Goal: Task Accomplishment & Management: Use online tool/utility

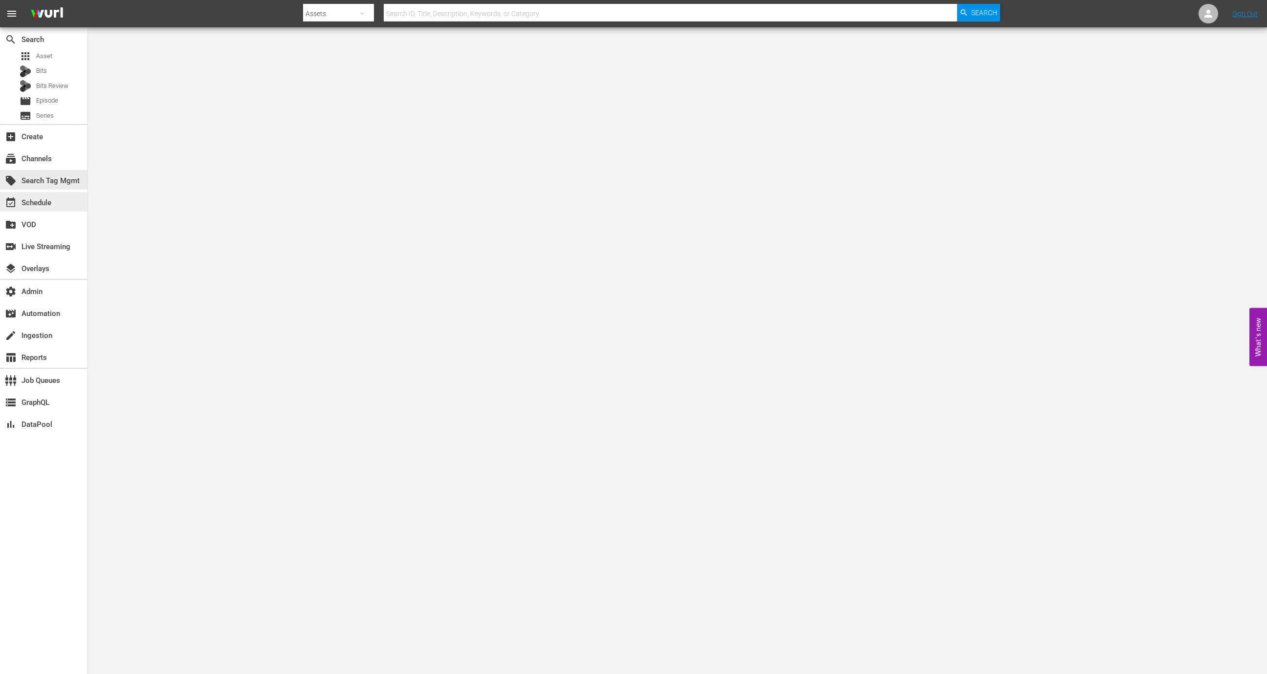
click at [50, 199] on div "event_available Schedule" at bounding box center [27, 201] width 55 height 9
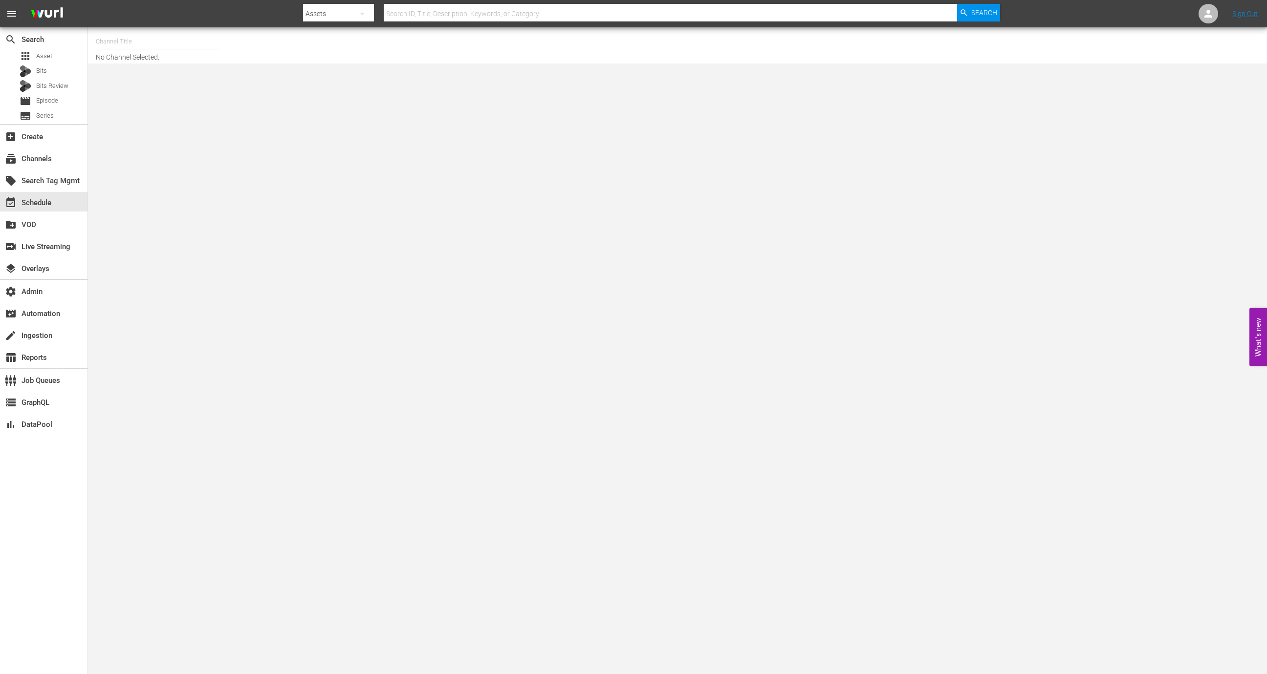
click at [149, 43] on input "text" at bounding box center [158, 41] width 125 height 23
click at [191, 115] on div "MSG SportsZone - Roku Feed (1582 - amc_msgsportszone_3)" at bounding box center [230, 115] width 253 height 23
type input "MSG SportsZone - Roku Feed (1582 - amc_msgsportszone_3)"
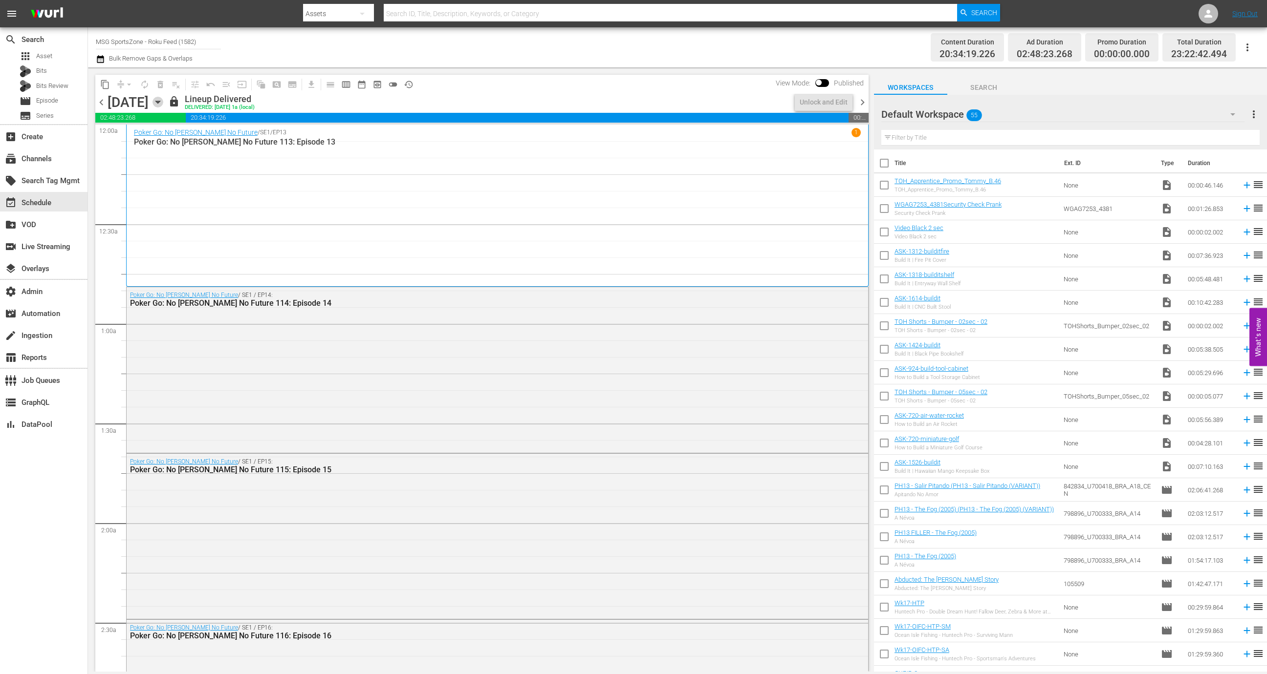
click at [163, 97] on icon "button" at bounding box center [157, 102] width 11 height 11
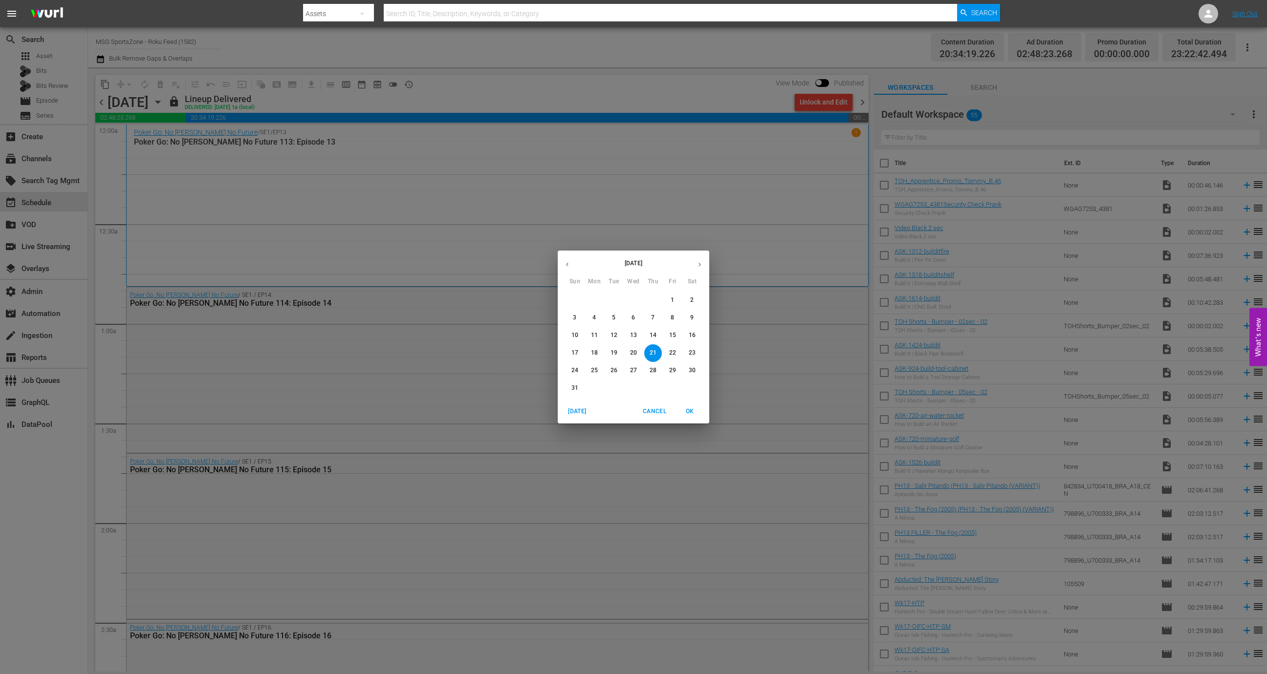
click at [570, 373] on span "24" at bounding box center [575, 370] width 18 height 8
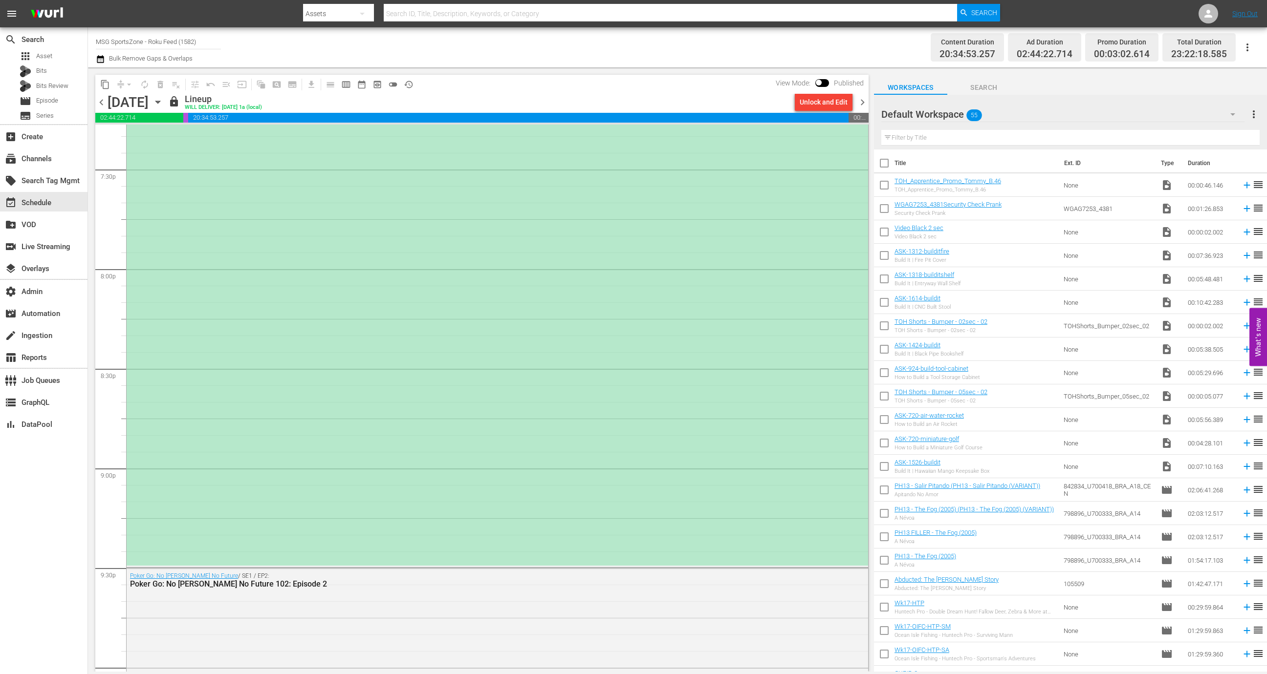
scroll to position [3842, 0]
click at [194, 32] on input "MSG SportsZone - Roku Feed (1582)" at bounding box center [158, 41] width 125 height 23
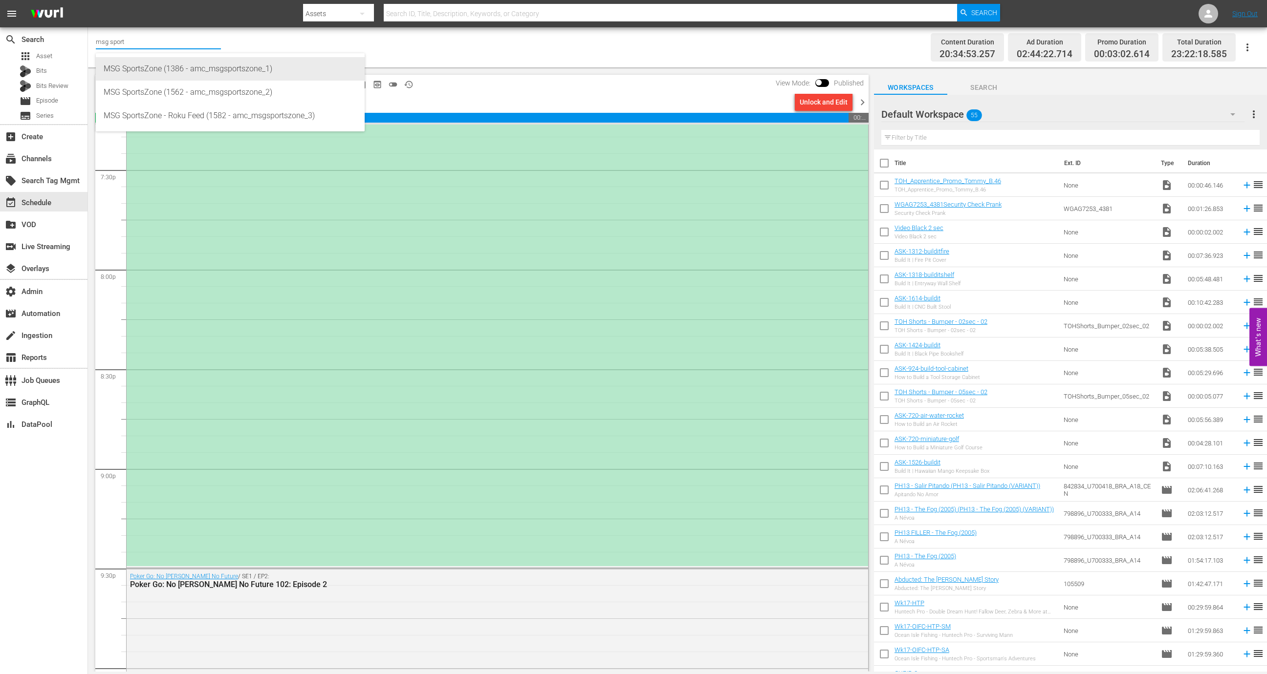
click at [203, 68] on div "MSG SportsZone (1386 - amc_msgsportszone_1)" at bounding box center [230, 68] width 253 height 23
type input "MSG SportsZone (1386 - amc_msgsportszone_1)"
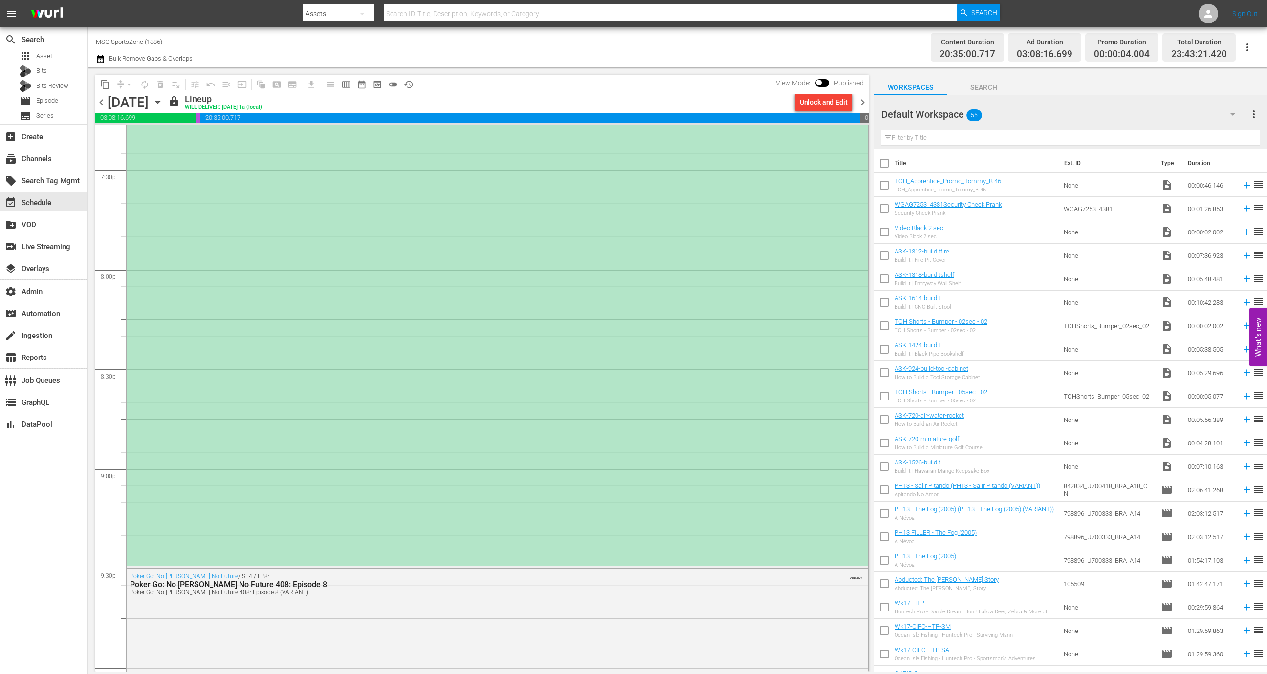
click at [444, 387] on div "(PLACEHOLDER 2:30 - 8/24) Portland Hearts of Pine at Westchester SC" at bounding box center [497, 318] width 741 height 495
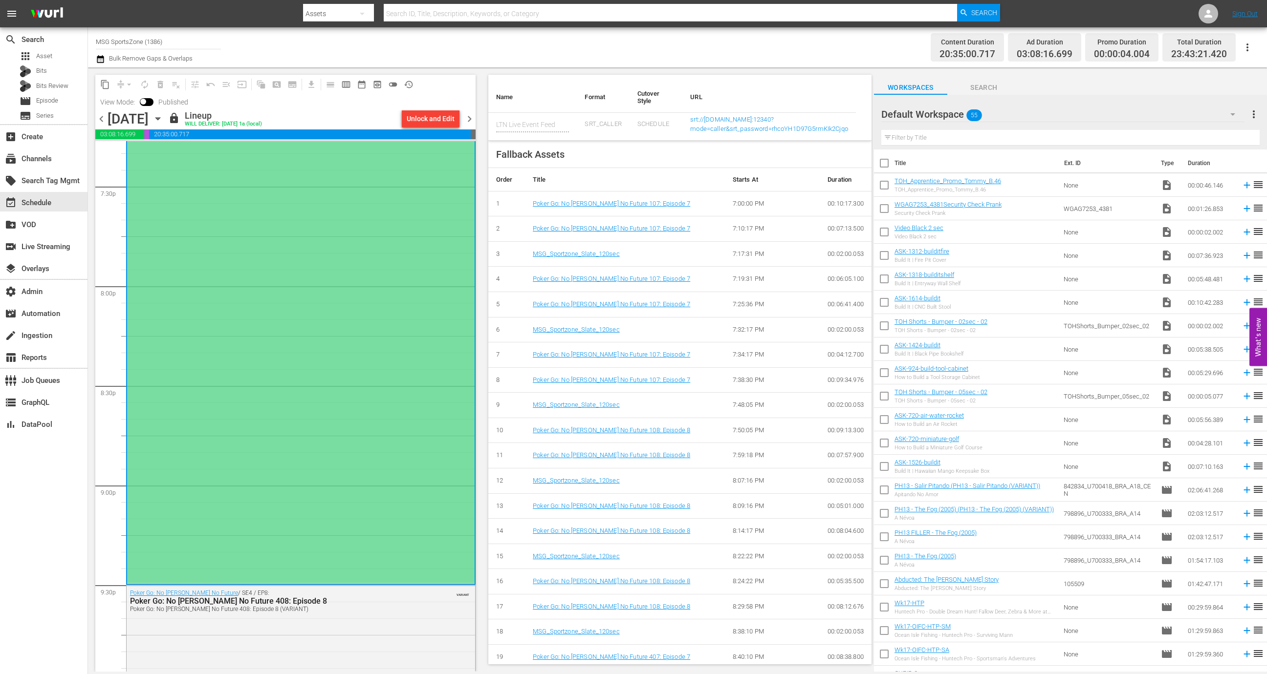
scroll to position [615, 0]
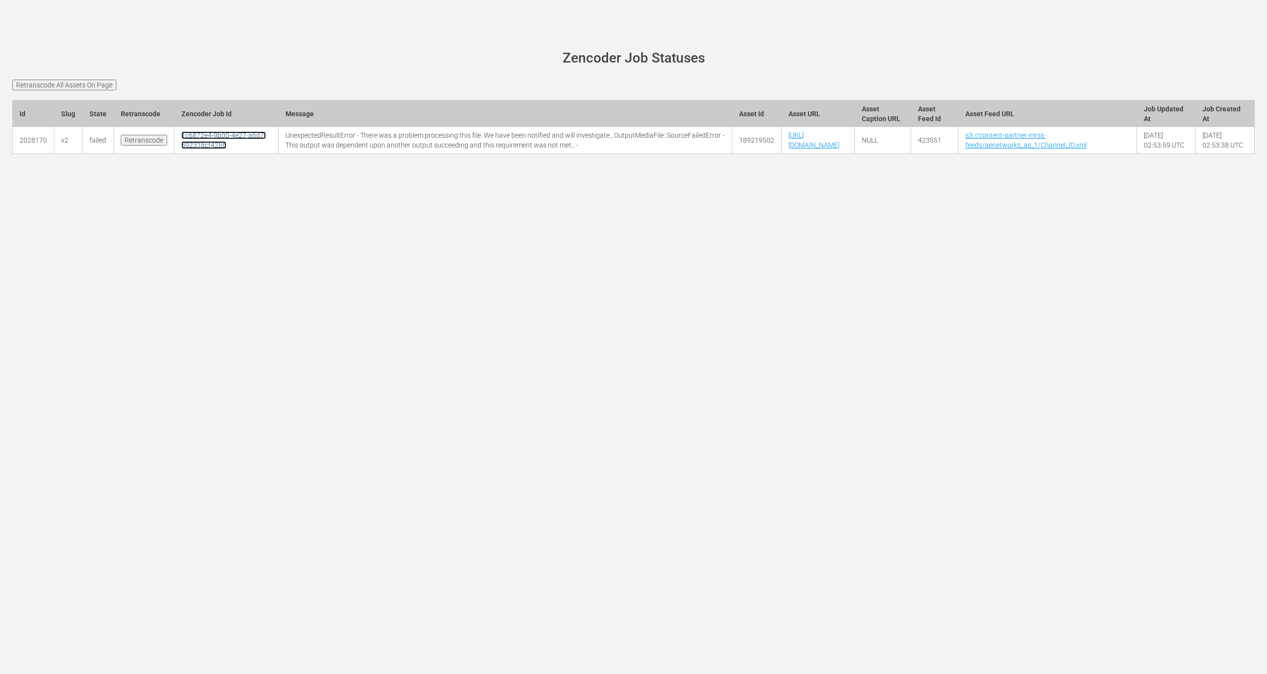
click at [201, 143] on link "1c6872e4-9b00-4e27-a6d7-892318cf42bb" at bounding box center [223, 140] width 85 height 18
click at [188, 149] on link "1c6872e4-9b00-4e27-a6d7-892318cf42bb" at bounding box center [223, 140] width 85 height 18
click at [96, 83] on input "Retranscode All Assets On Page" at bounding box center [64, 85] width 104 height 11
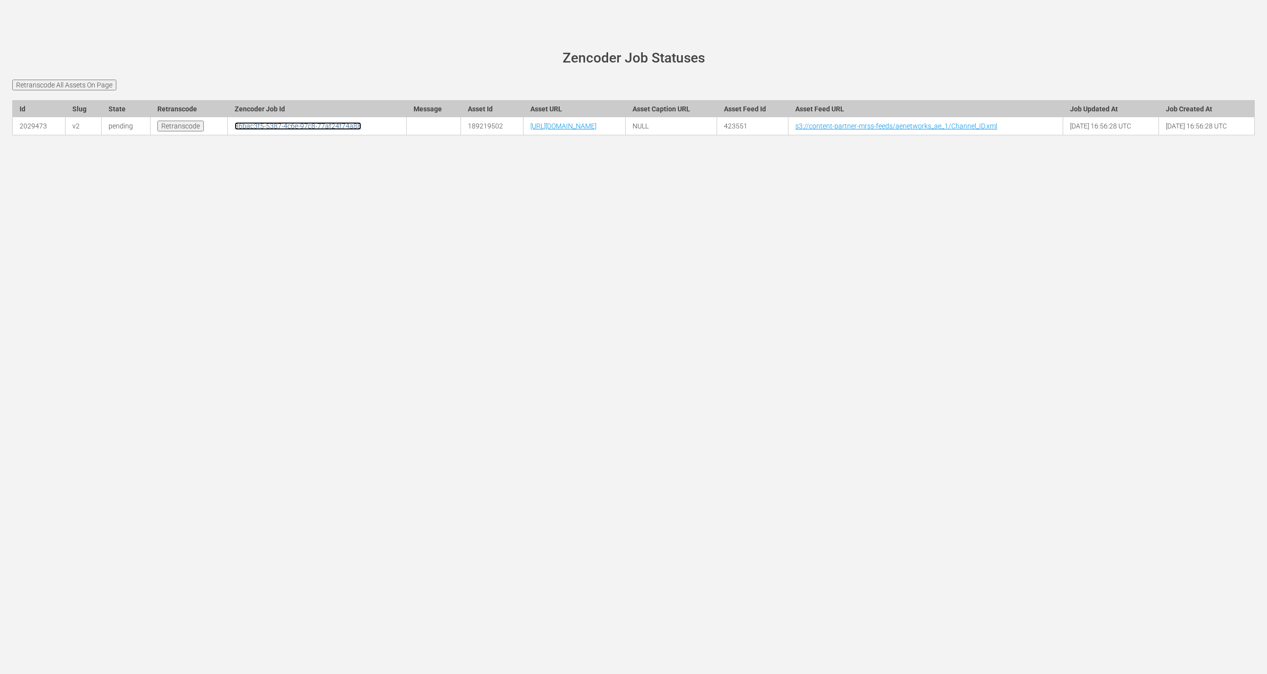
click at [235, 130] on link "36bac3f5-5387-4c6e-97c8-77af24f74a88" at bounding box center [298, 126] width 127 height 8
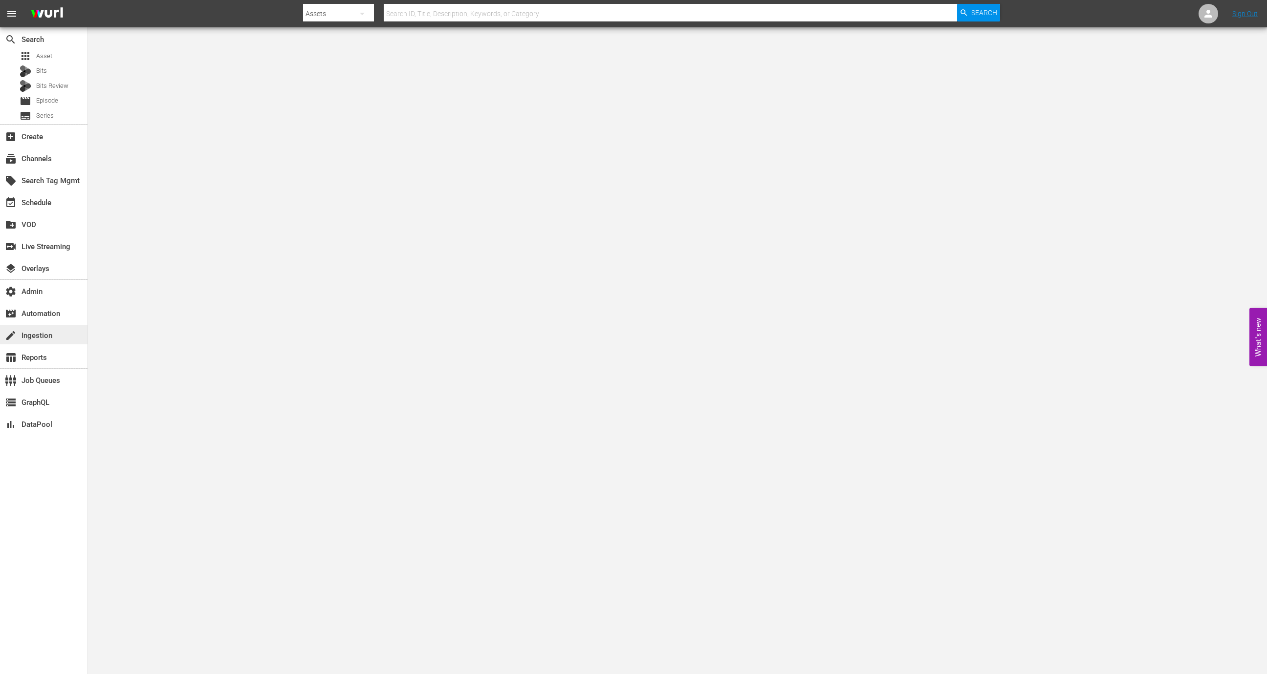
click at [44, 339] on div "create Ingestion" at bounding box center [27, 334] width 55 height 9
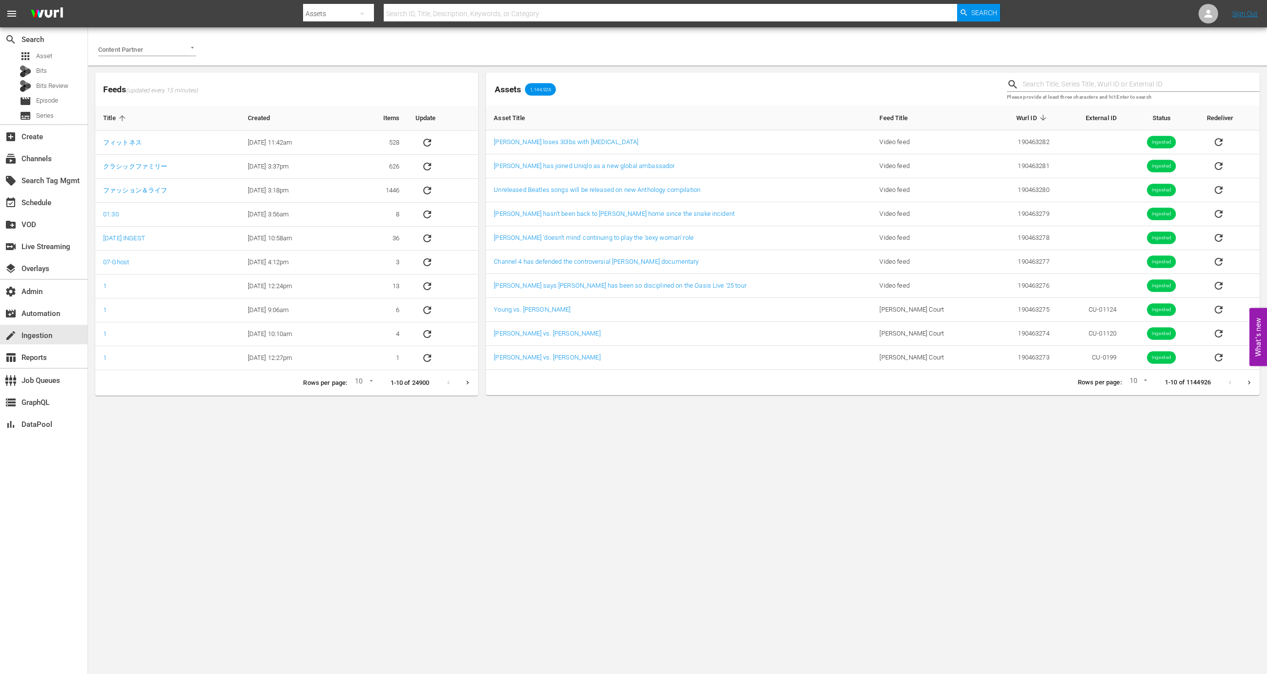
click at [175, 45] on div at bounding box center [147, 50] width 98 height 14
click at [176, 64] on li "AE Networks" at bounding box center [147, 70] width 98 height 16
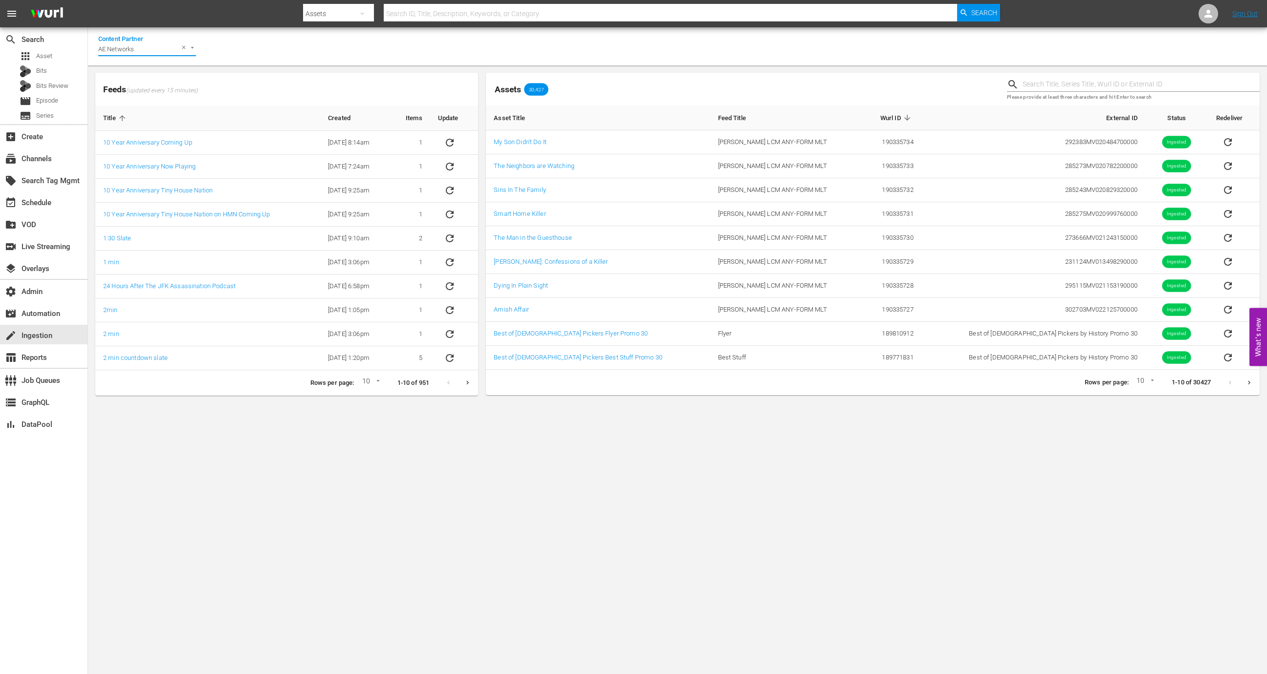
type input "AE Networks"
click at [1065, 82] on input "text" at bounding box center [1140, 84] width 237 height 15
paste input "189219502"
type input "189219502"
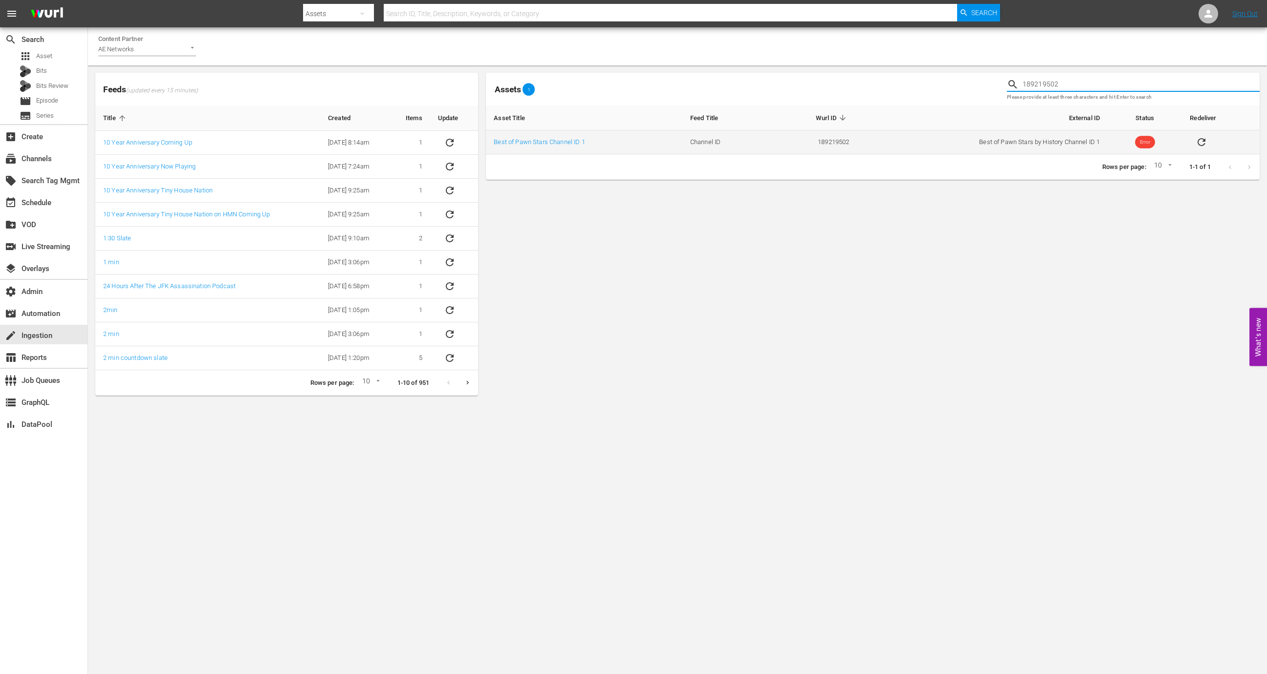
click at [1201, 141] on icon "sticky table" at bounding box center [1201, 142] width 12 height 12
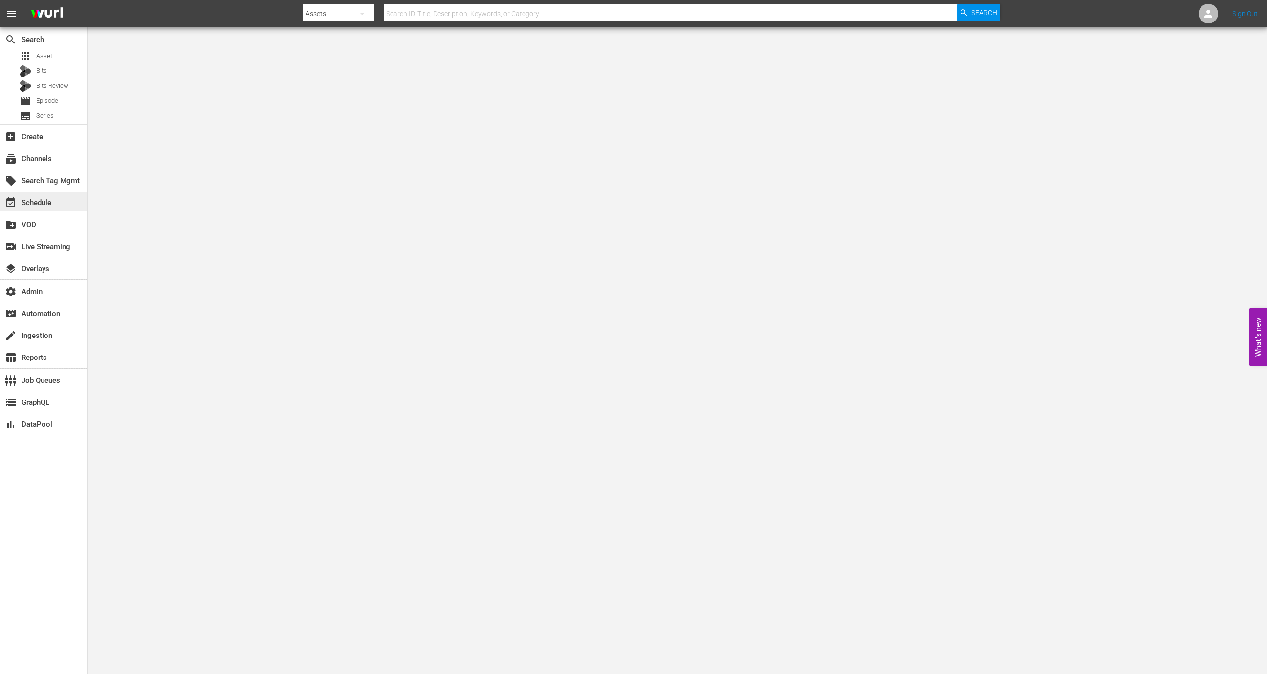
click at [72, 205] on div "event_available Schedule" at bounding box center [43, 202] width 87 height 20
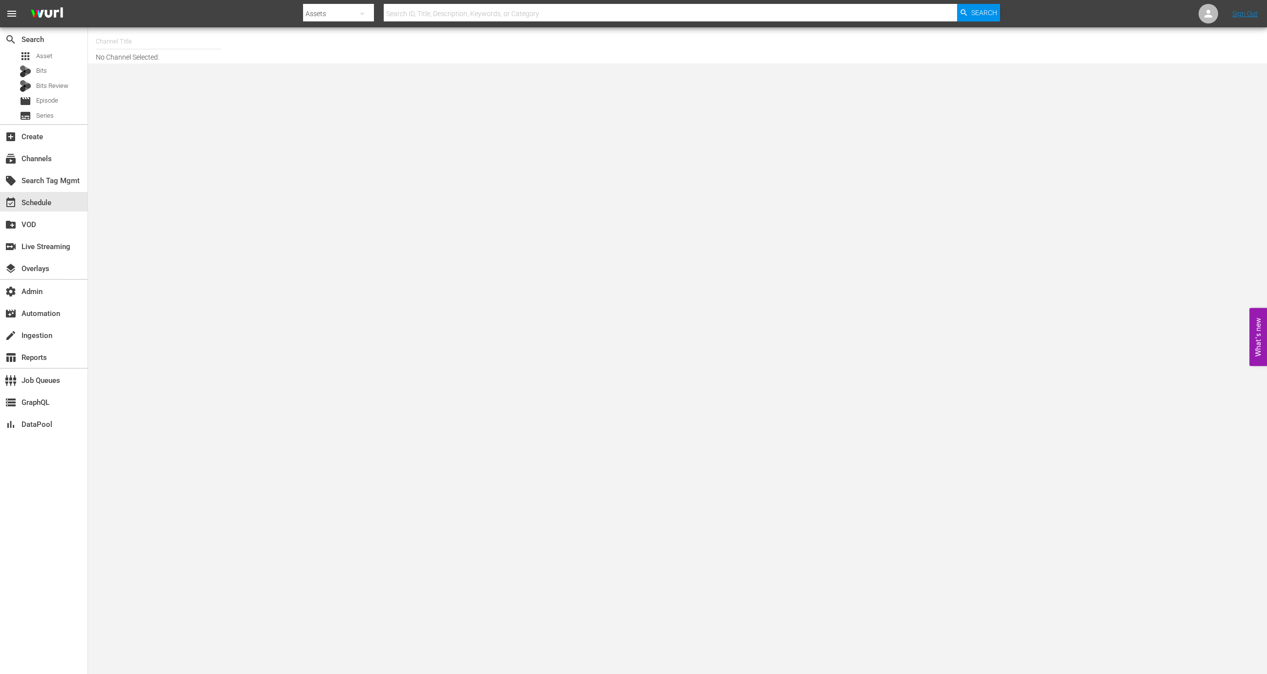
click at [142, 35] on input "text" at bounding box center [158, 41] width 125 height 23
click at [172, 93] on div "DangerTV (161 - dangertv)" at bounding box center [230, 92] width 253 height 23
type input "DangerTV (161 - dangertv)"
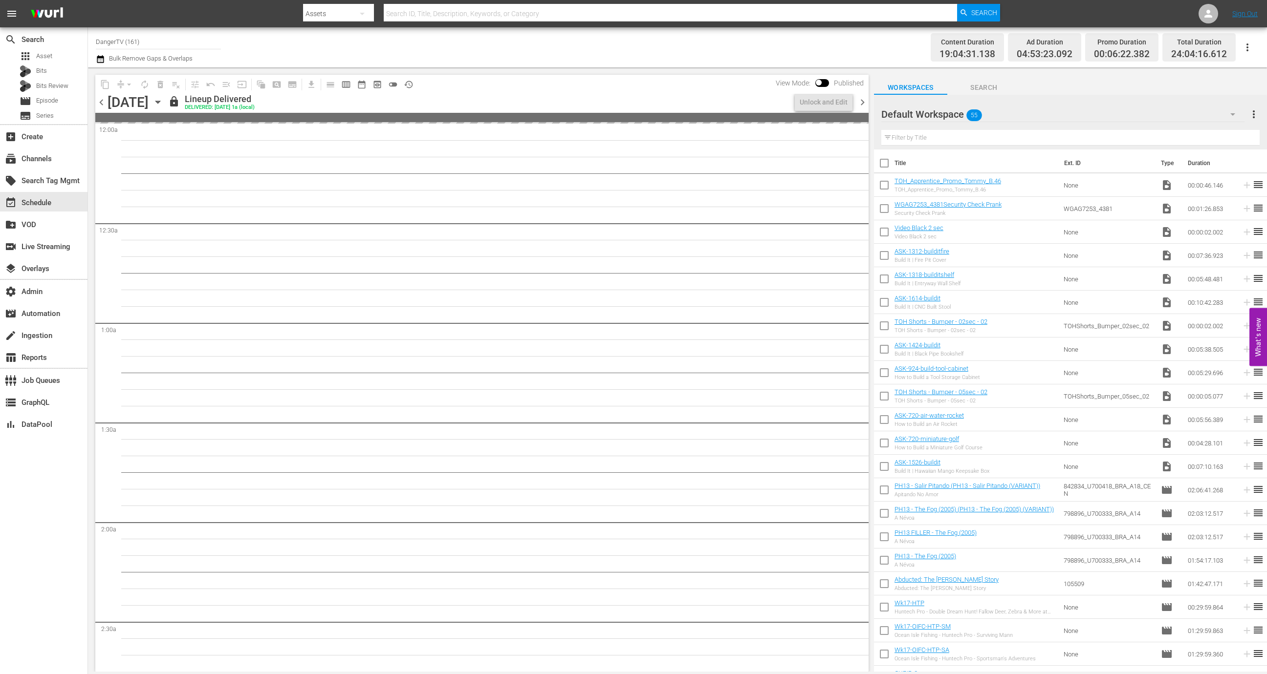
click at [163, 101] on icon "button" at bounding box center [157, 102] width 11 height 11
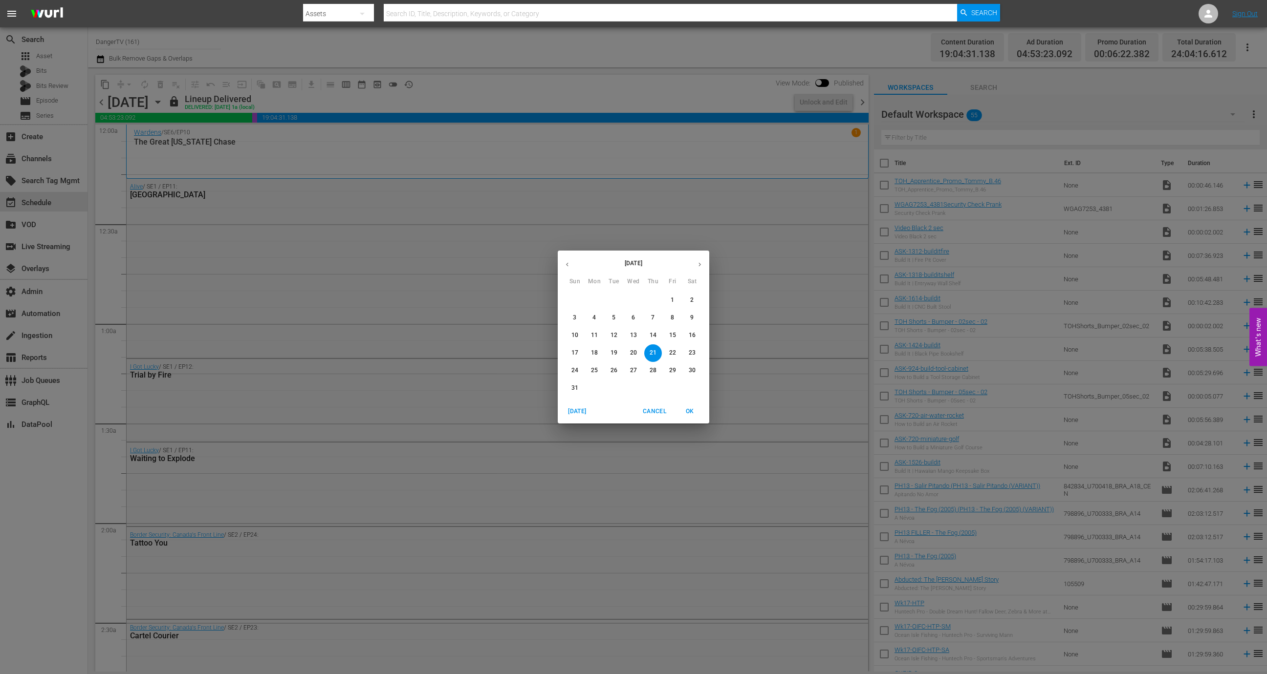
click at [572, 262] on button "button" at bounding box center [567, 264] width 19 height 19
click at [702, 265] on icon "button" at bounding box center [699, 264] width 7 height 7
click at [614, 336] on p "15" at bounding box center [613, 335] width 7 height 8
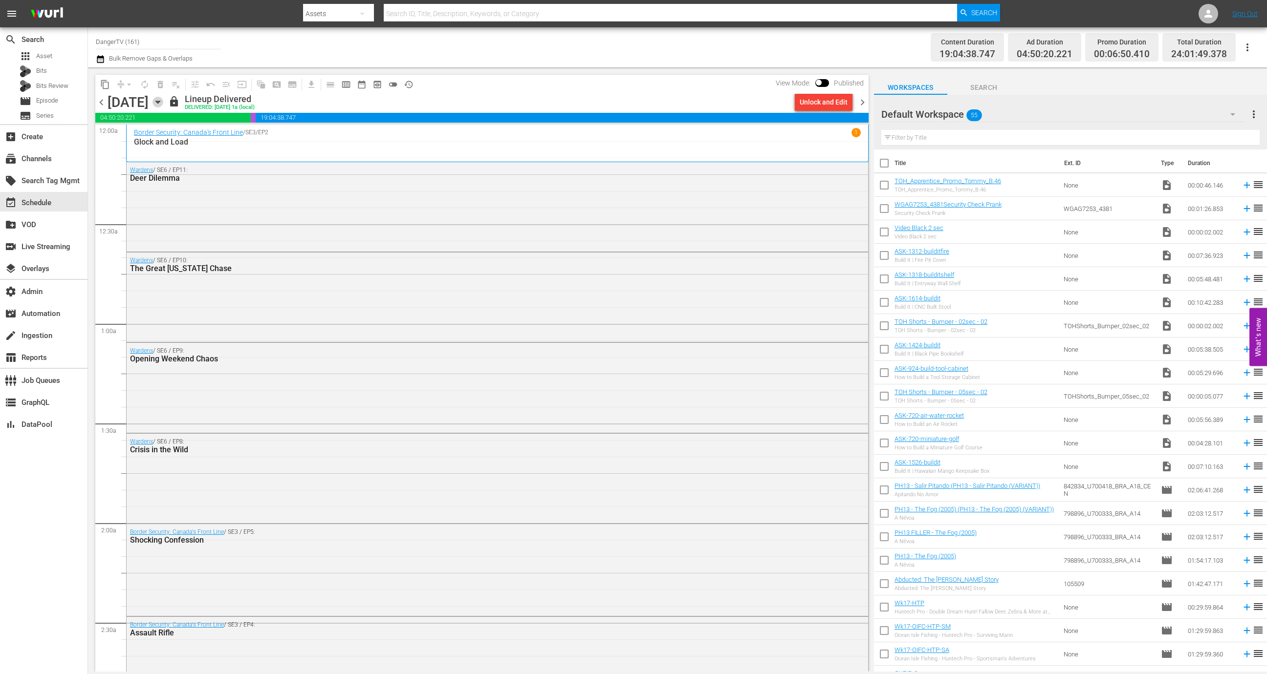
click at [163, 104] on icon "button" at bounding box center [157, 102] width 11 height 11
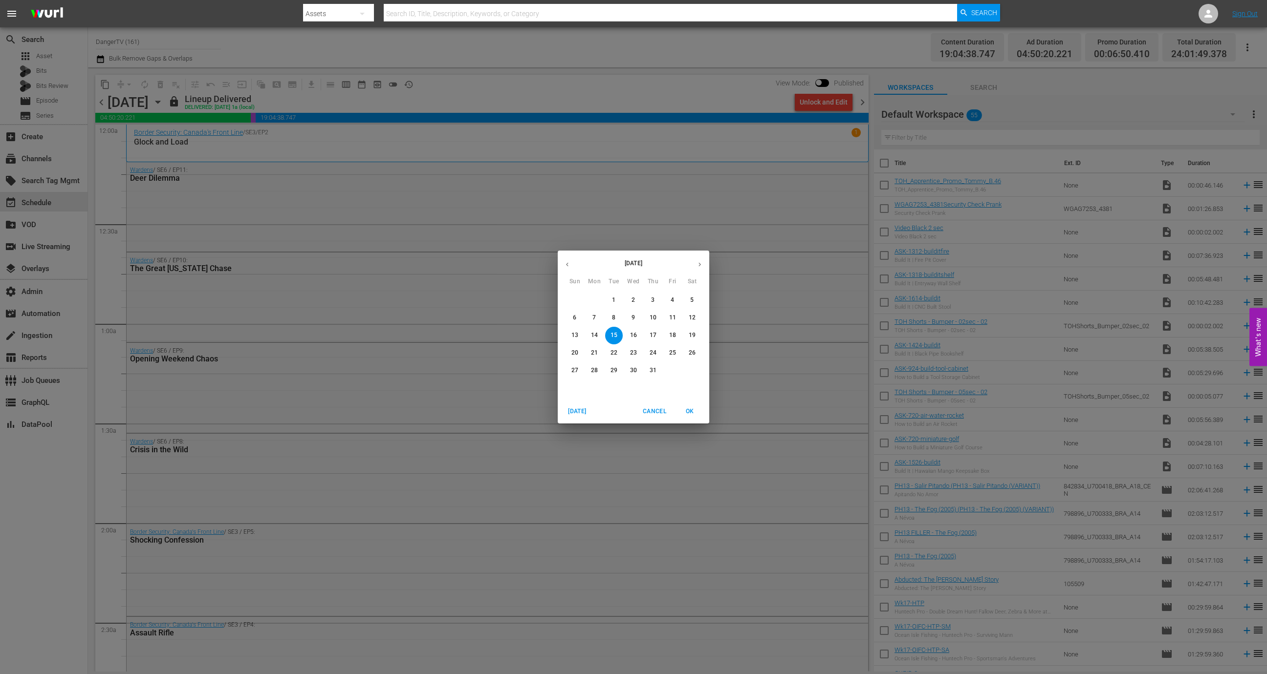
drag, startPoint x: 694, startPoint y: 300, endPoint x: 683, endPoint y: 298, distance: 11.8
click at [694, 300] on span "5" at bounding box center [692, 300] width 18 height 8
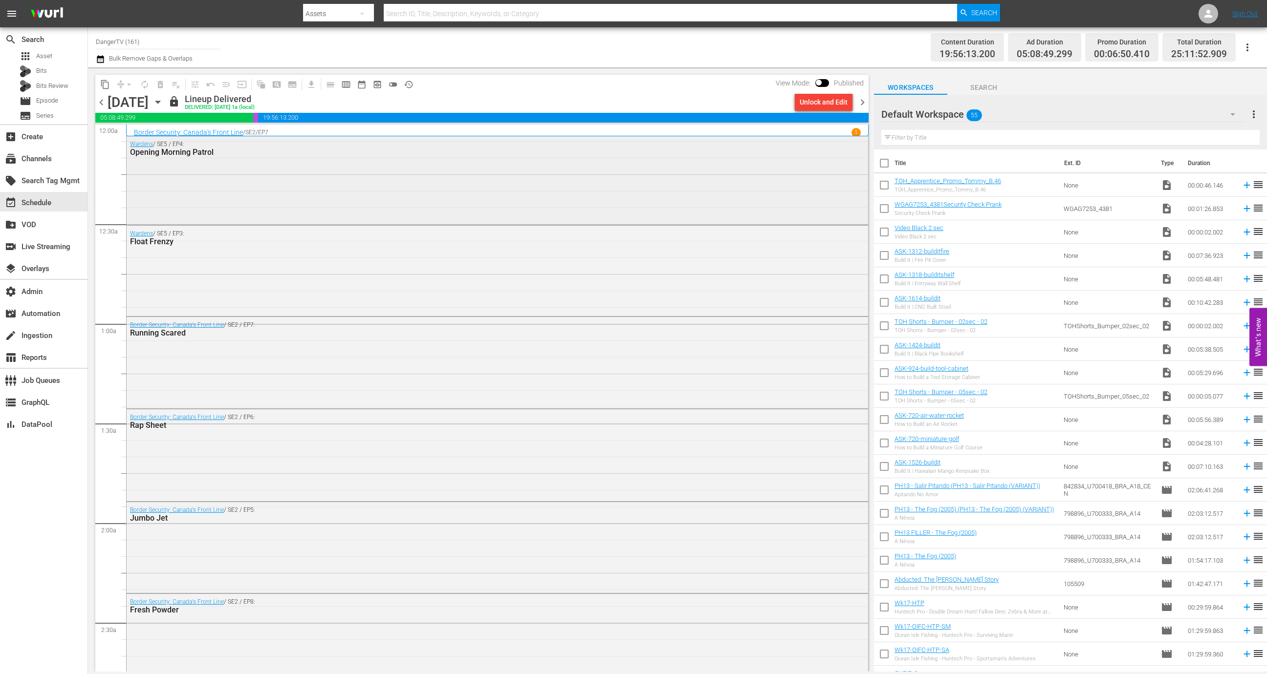
click at [373, 170] on div "Wardens / SE5 / EP4: Opening Morning Patrol" at bounding box center [497, 179] width 741 height 86
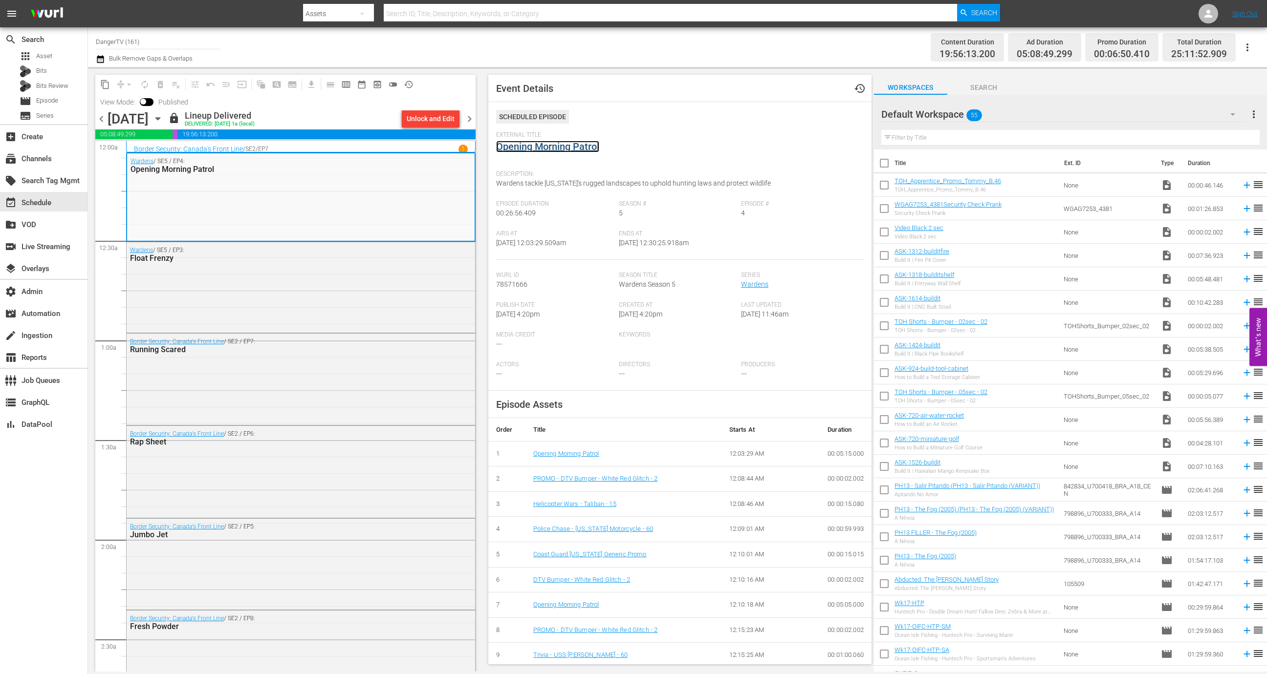
click at [550, 145] on link "Opening Morning Patrol" at bounding box center [547, 147] width 103 height 12
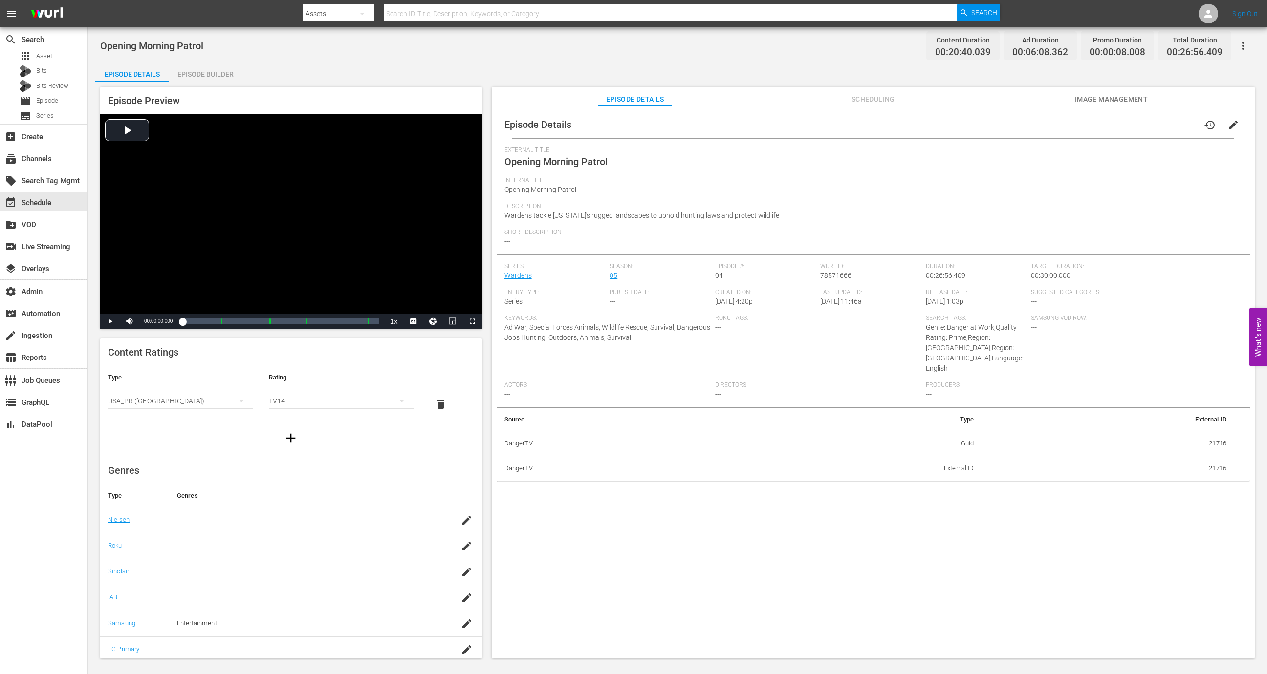
click at [871, 104] on span "Scheduling" at bounding box center [872, 99] width 73 height 12
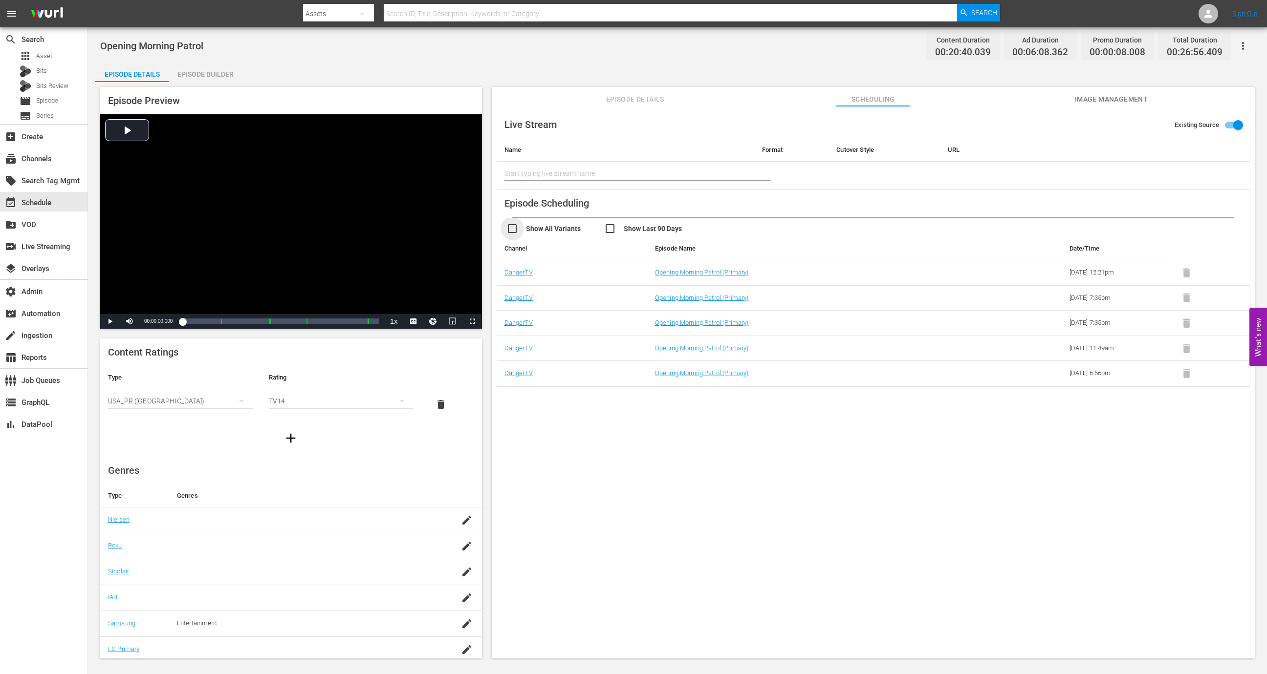
click at [536, 227] on input "checkbox" at bounding box center [555, 230] width 98 height 14
checkbox input "true"
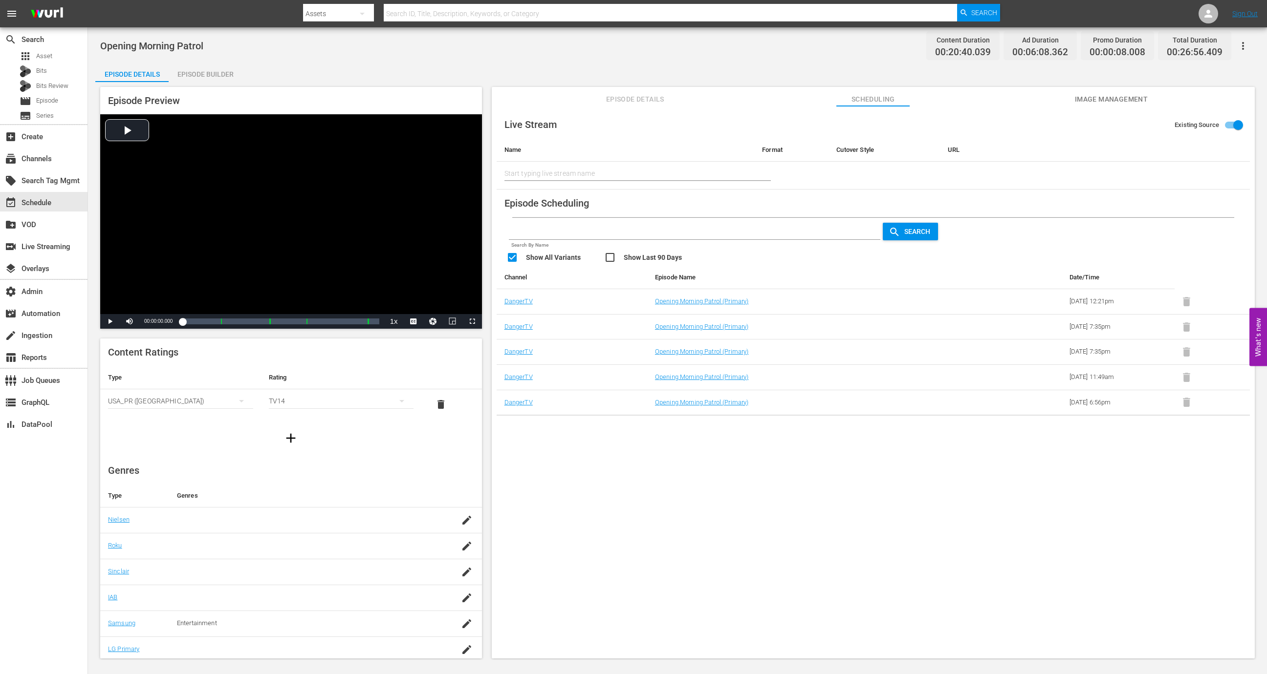
click at [615, 262] on input "checkbox" at bounding box center [653, 259] width 98 height 14
checkbox input "true"
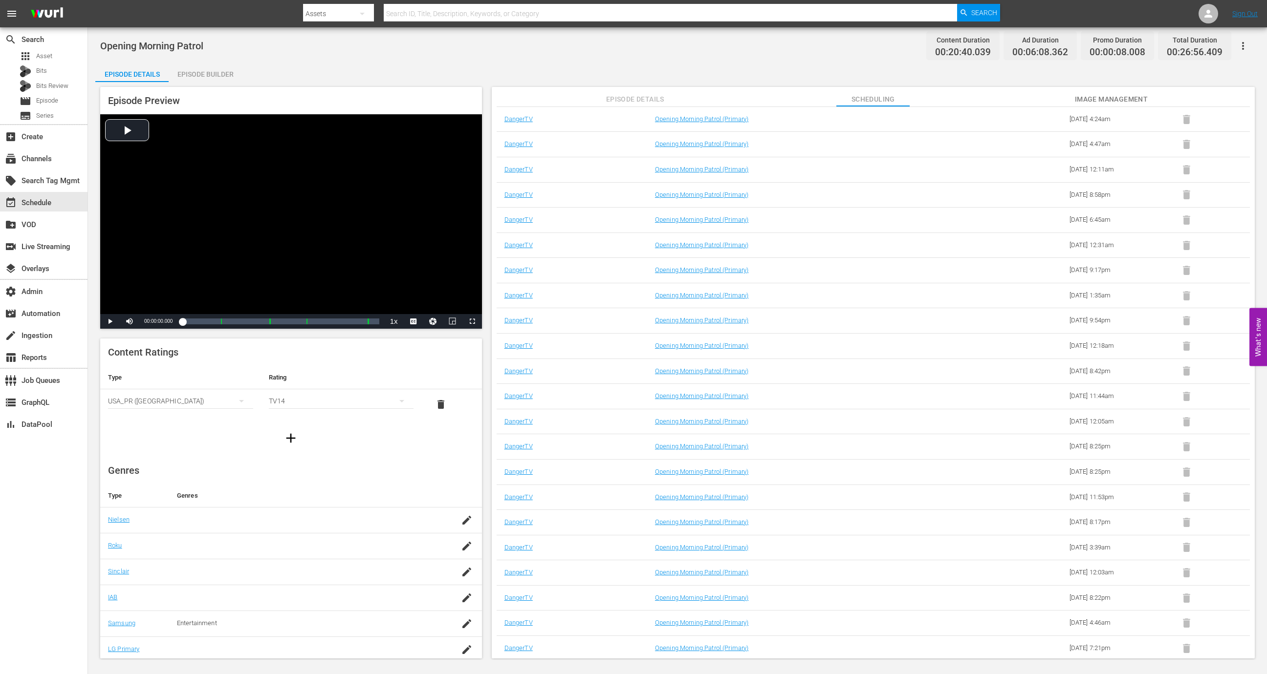
scroll to position [654, 0]
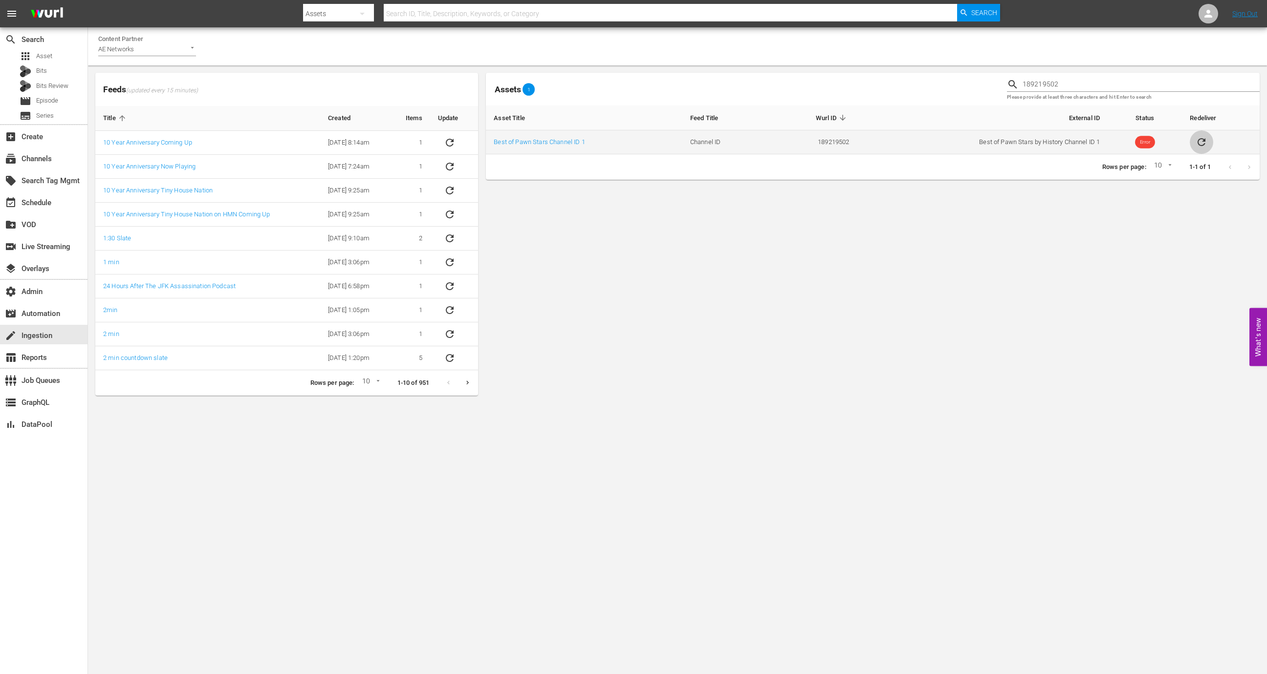
click at [1206, 139] on icon "sticky table" at bounding box center [1201, 142] width 12 height 12
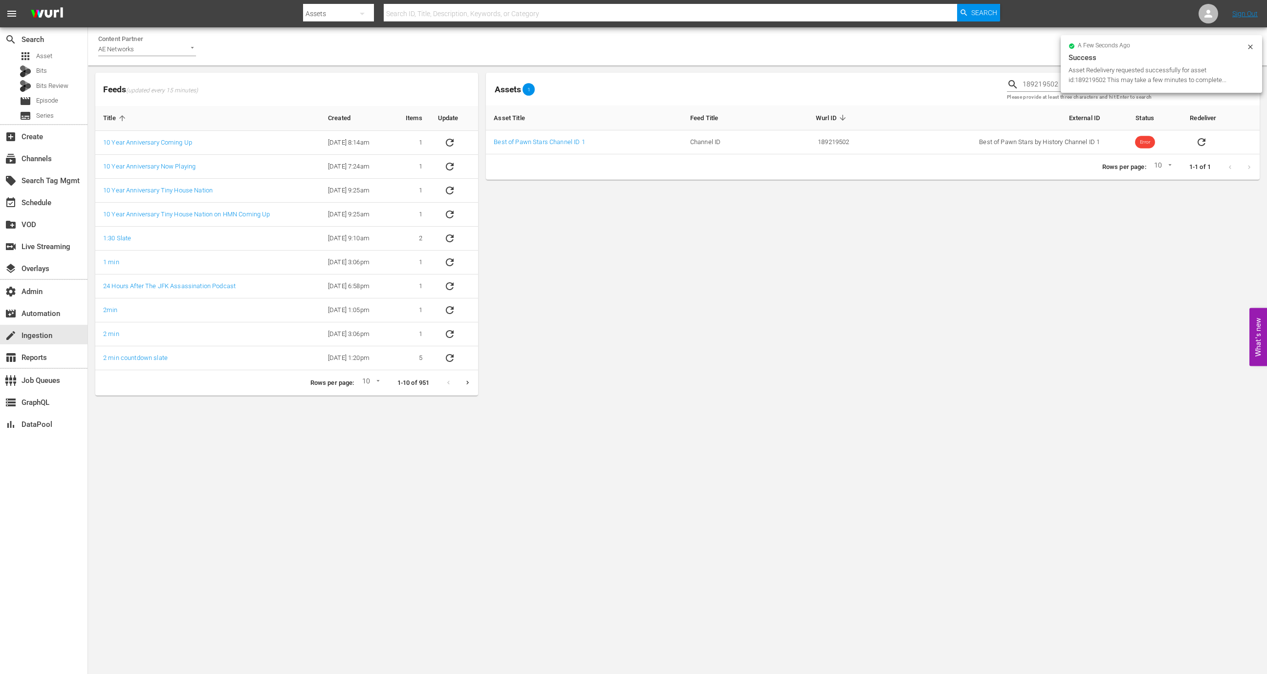
click at [1089, 80] on div "Asset Redelivery requested successfully for asset id:189219502 This may take a …" at bounding box center [1155, 75] width 175 height 20
copy div "189219502"
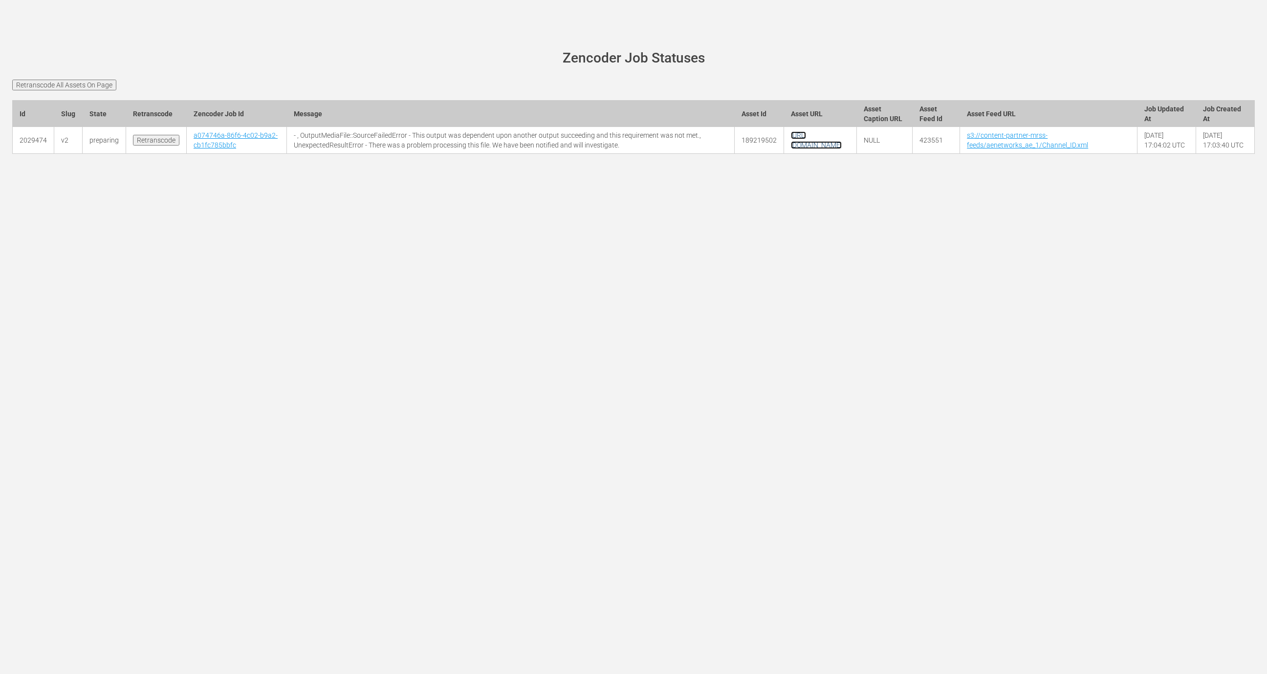
click at [791, 149] on link "[URL][DOMAIN_NAME]" at bounding box center [816, 140] width 51 height 18
click at [225, 149] on link "1423f186-0c29-448d-acae-1dbcb35d952d" at bounding box center [222, 140] width 83 height 18
click at [789, 149] on link "[URL][DOMAIN_NAME]" at bounding box center [814, 140] width 51 height 18
click at [732, 151] on td "189219502" at bounding box center [756, 140] width 49 height 27
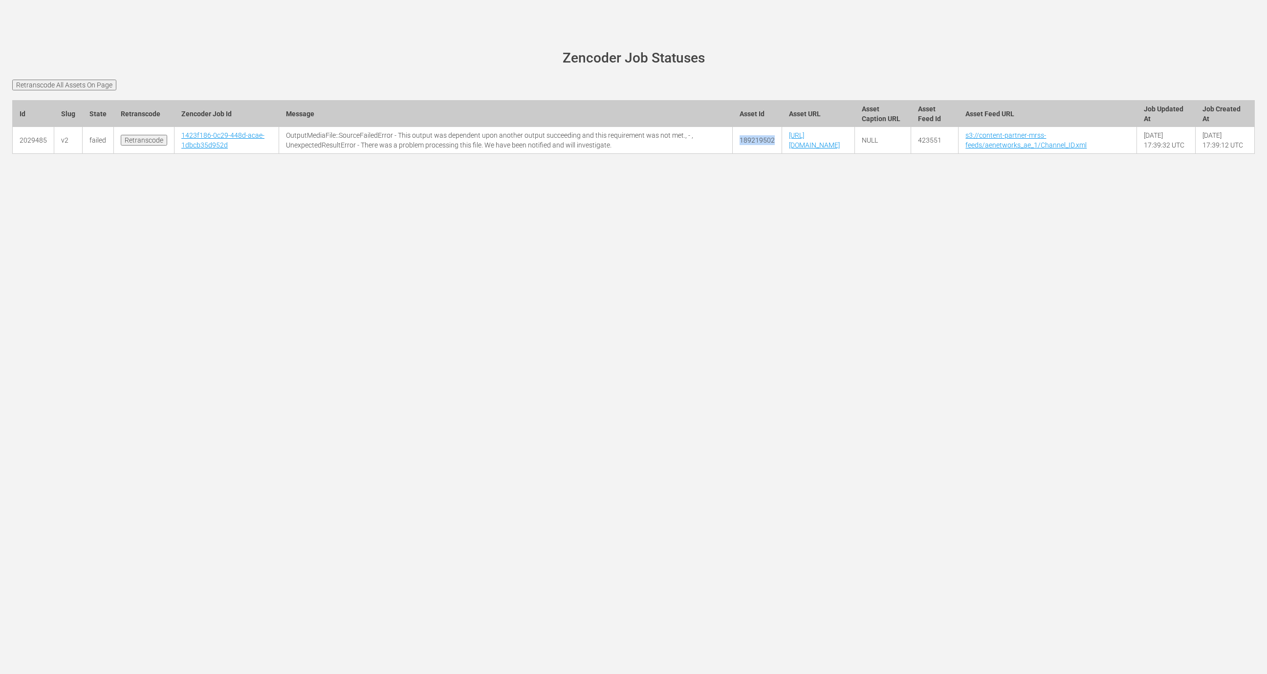
copy td "189219502"
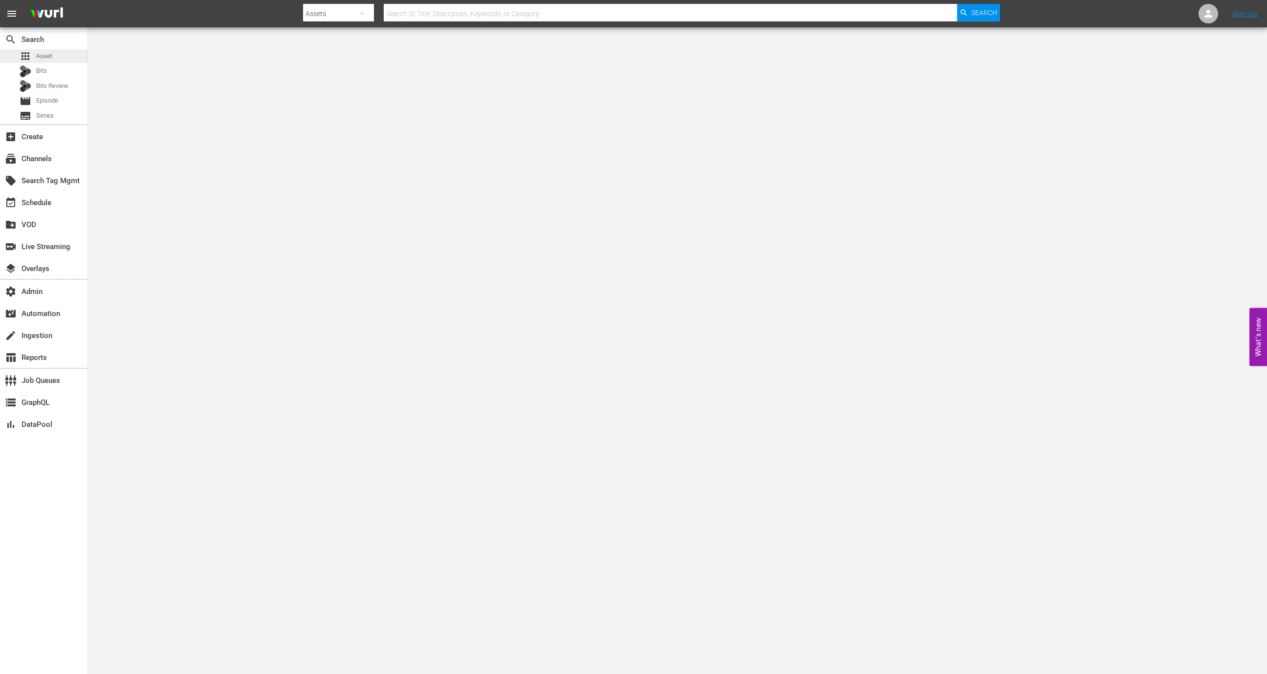
click at [66, 59] on div "apps Asset" at bounding box center [43, 56] width 87 height 14
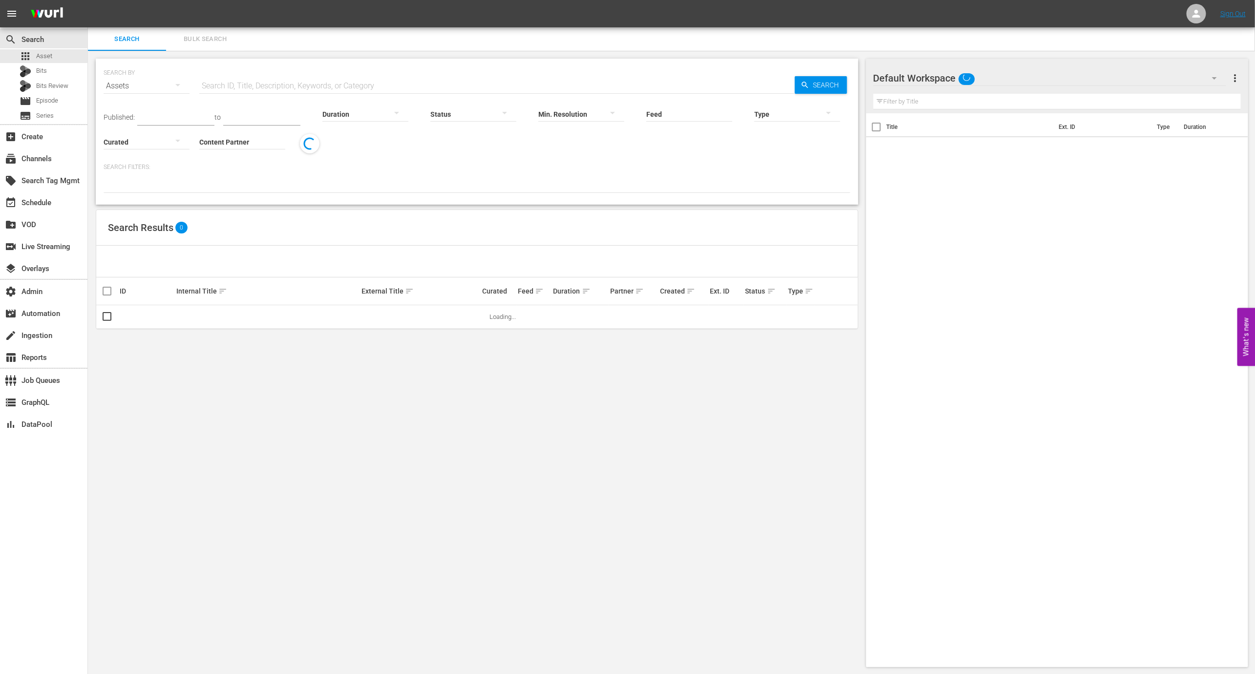
click at [285, 90] on input "text" at bounding box center [497, 85] width 596 height 23
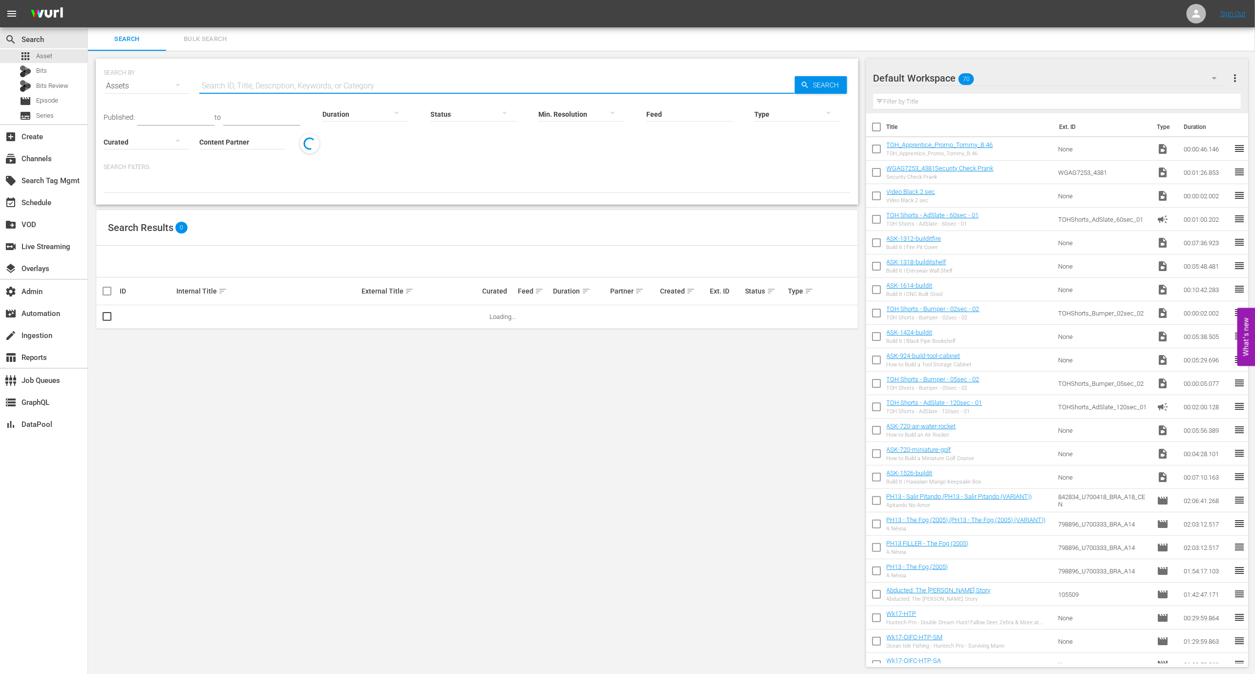
paste input "The First 48 & Beyond by A&E Channel ID 1"
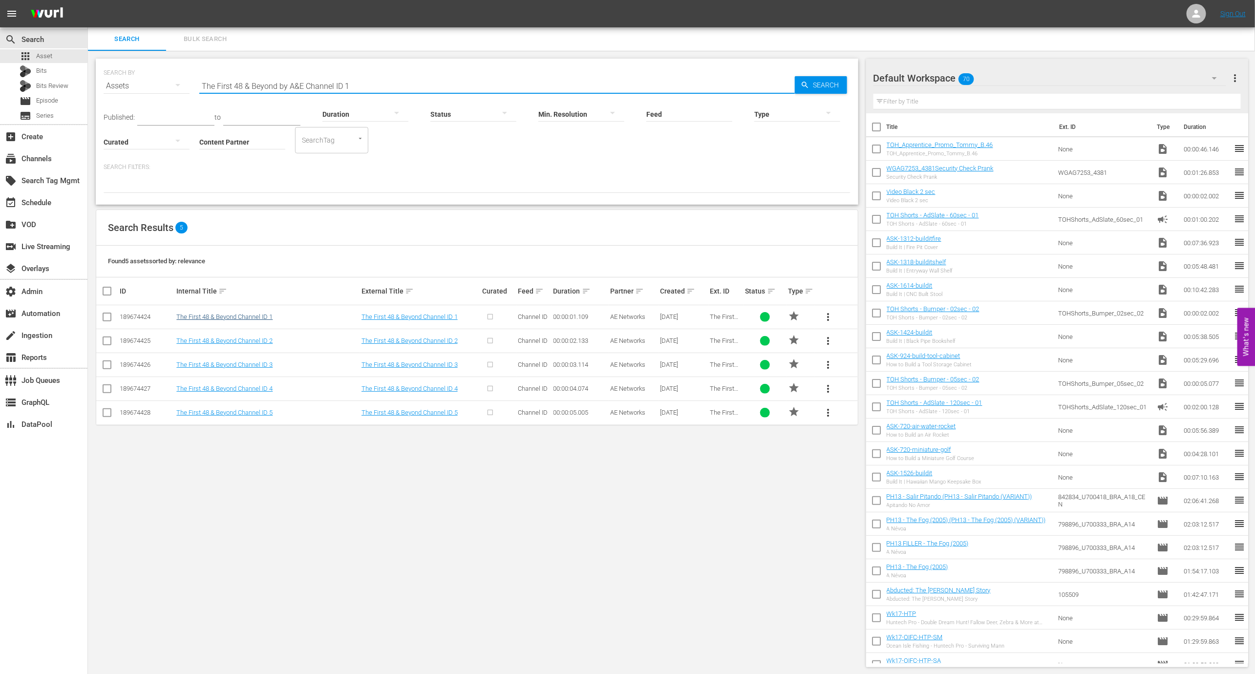
type input "The First 48 & Beyond by A&E Channel ID 1"
click at [242, 318] on link "The First 48 & Beyond Channel ID 1" at bounding box center [224, 316] width 96 height 7
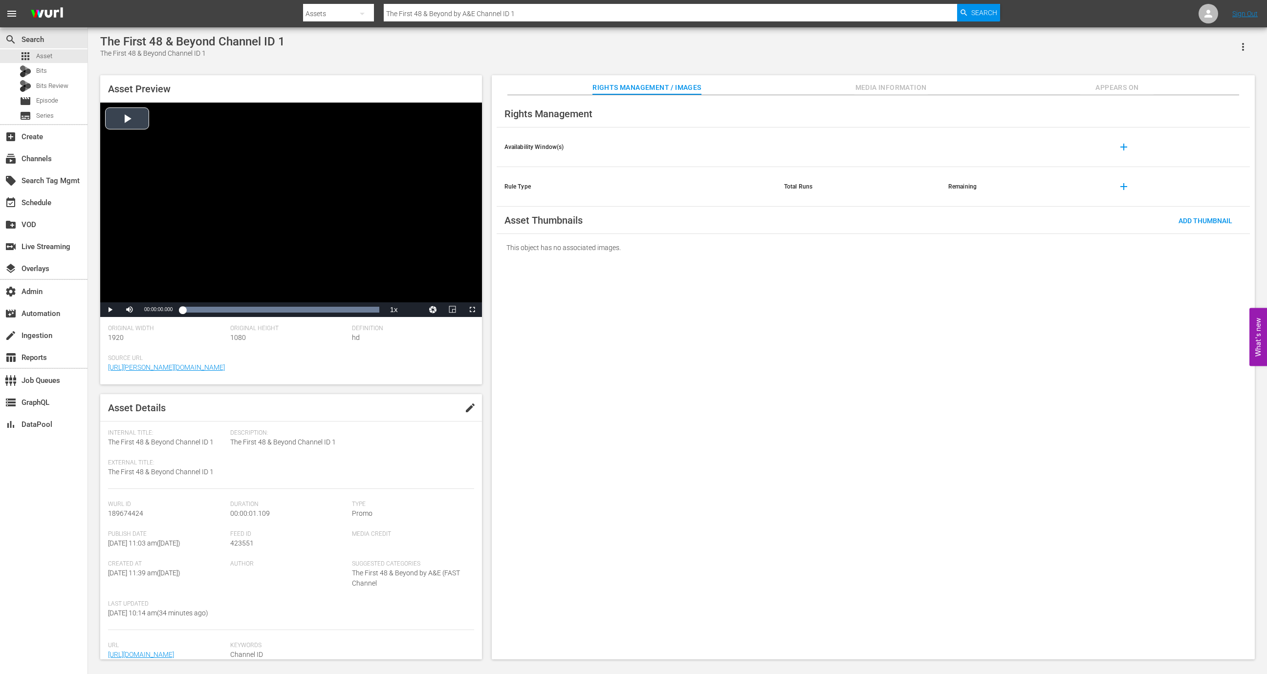
click at [336, 277] on div "Video Player" at bounding box center [291, 203] width 382 height 200
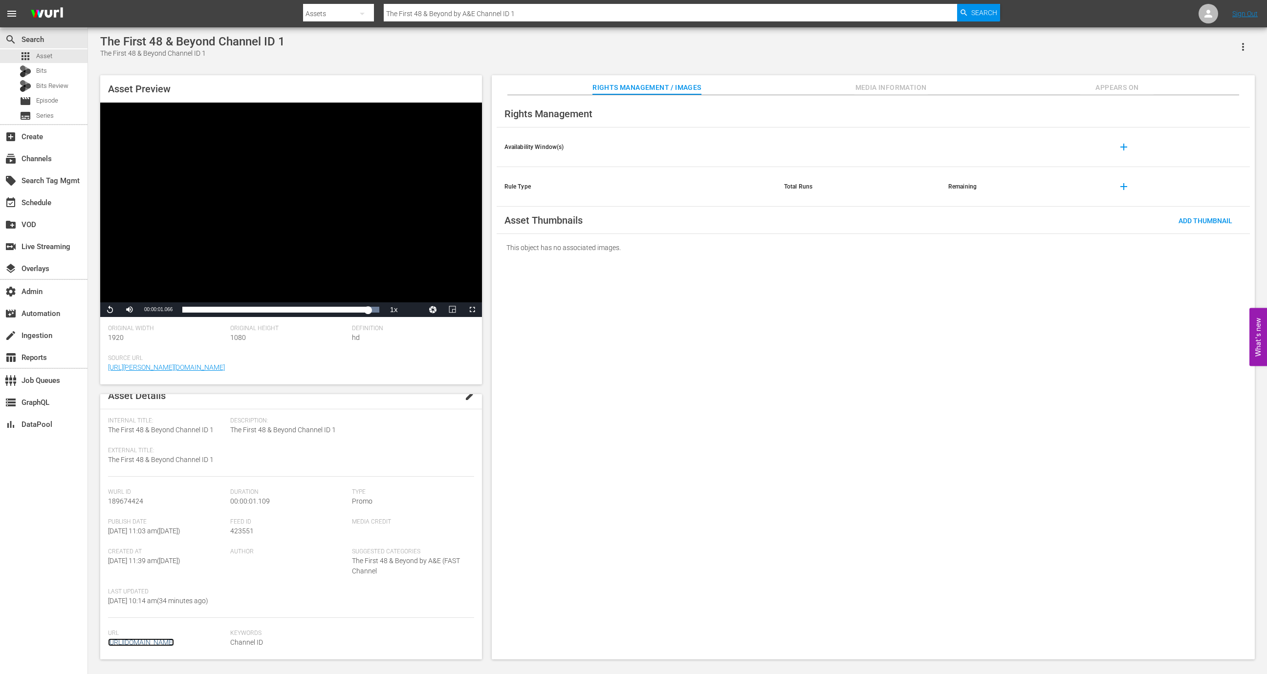
click at [174, 639] on link "[URL][DOMAIN_NAME]" at bounding box center [141, 643] width 66 height 8
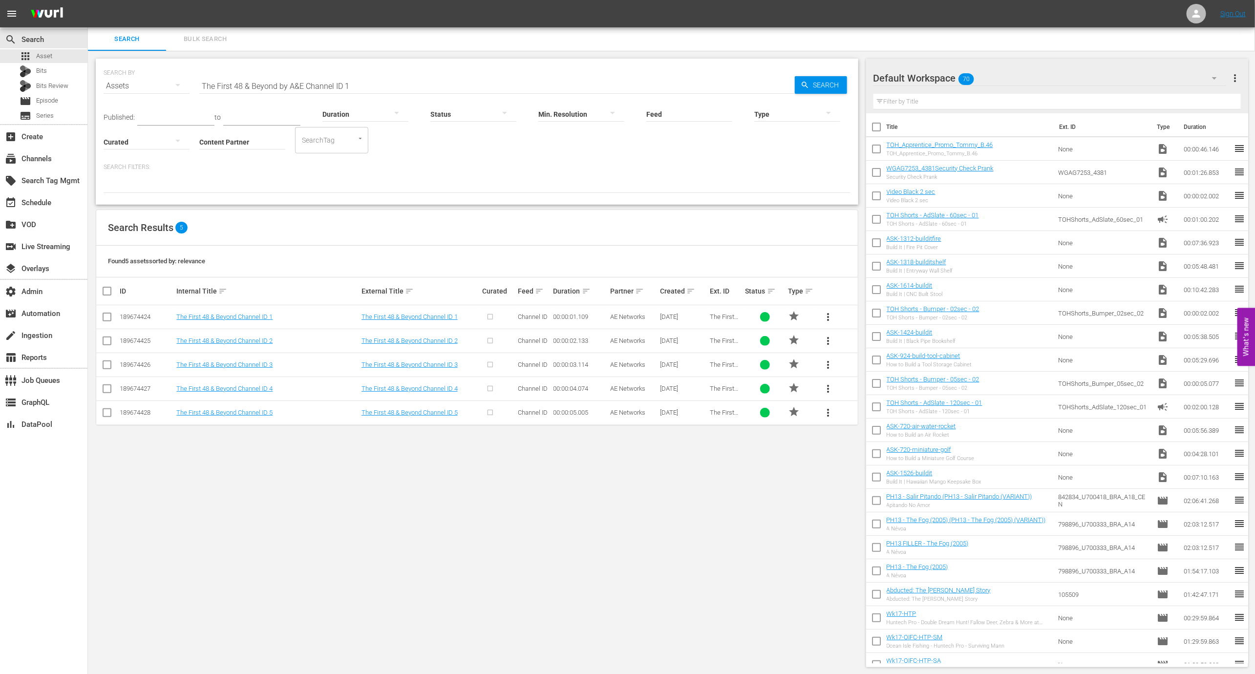
click at [348, 92] on div "Duration" at bounding box center [366, 107] width 86 height 35
click at [355, 82] on input "The First 48 & Beyond by A&E Channel ID 1" at bounding box center [497, 85] width 596 height 23
paste input "189219502"
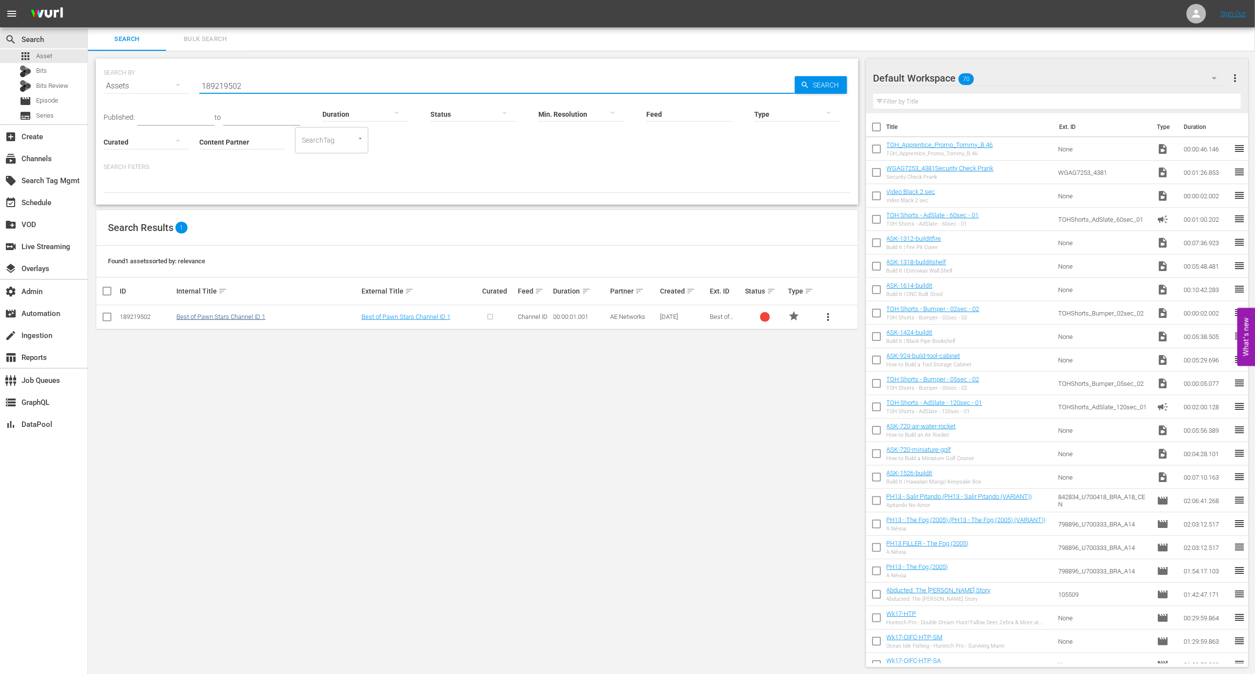
type input "189219502"
click at [259, 317] on link "Best of Pawn Stars Channel ID 1" at bounding box center [220, 316] width 89 height 7
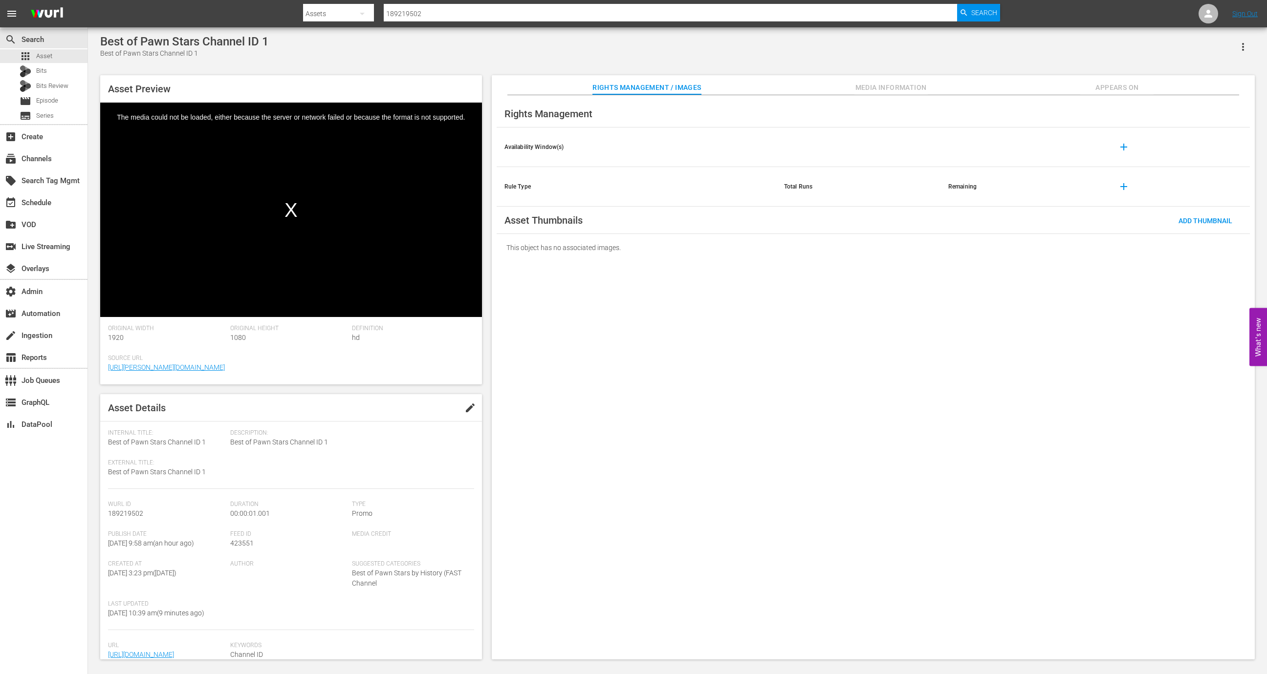
click at [305, 238] on div "Video Player" at bounding box center [291, 203] width 382 height 200
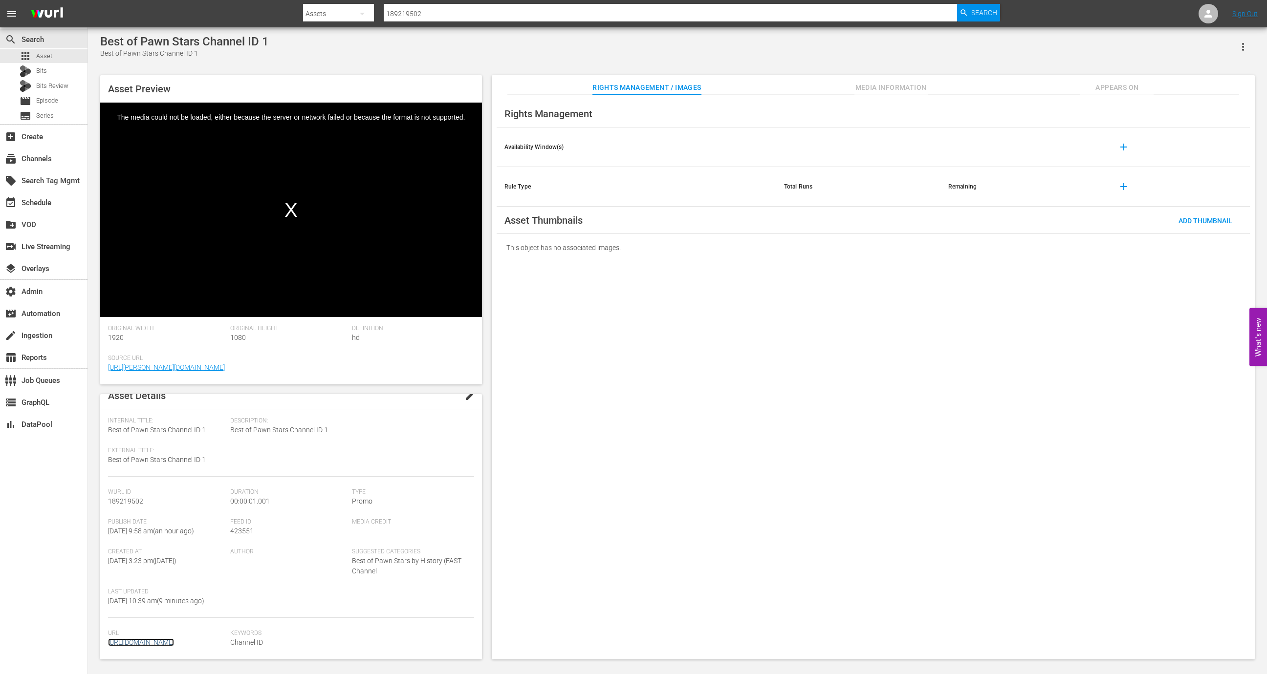
click at [174, 639] on link "[URL][DOMAIN_NAME]" at bounding box center [141, 643] width 66 height 8
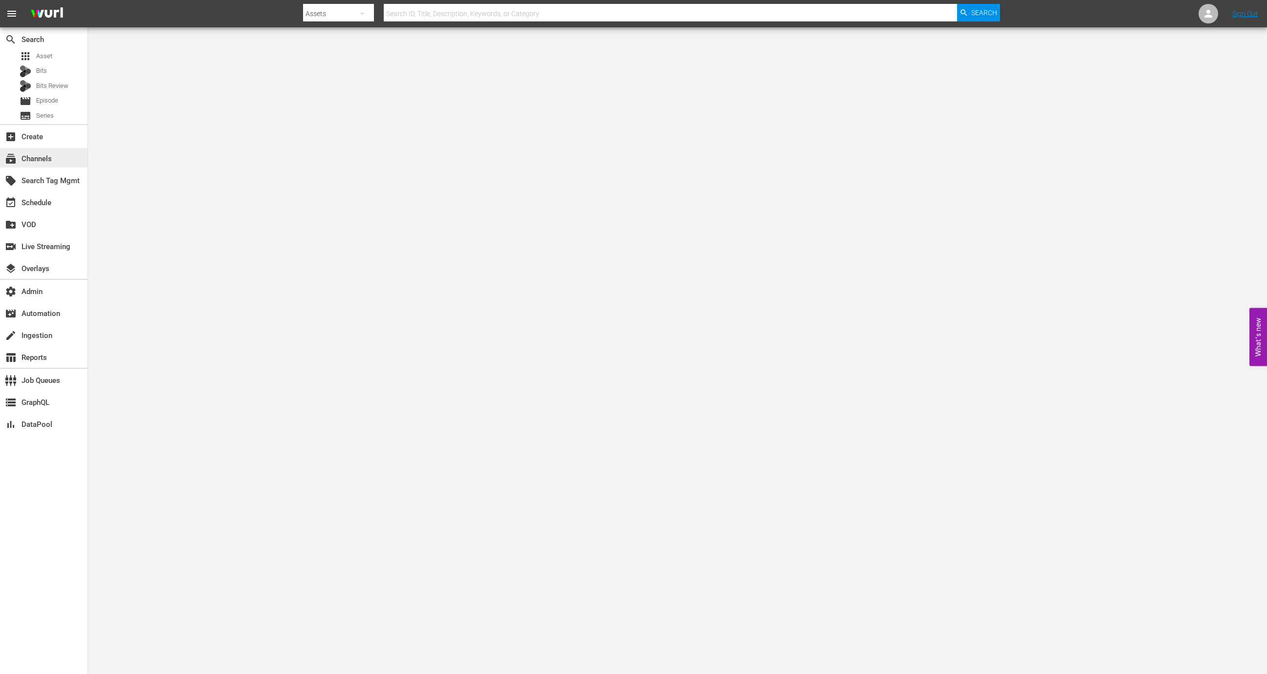
click at [62, 159] on div "subscriptions Channels" at bounding box center [43, 158] width 87 height 20
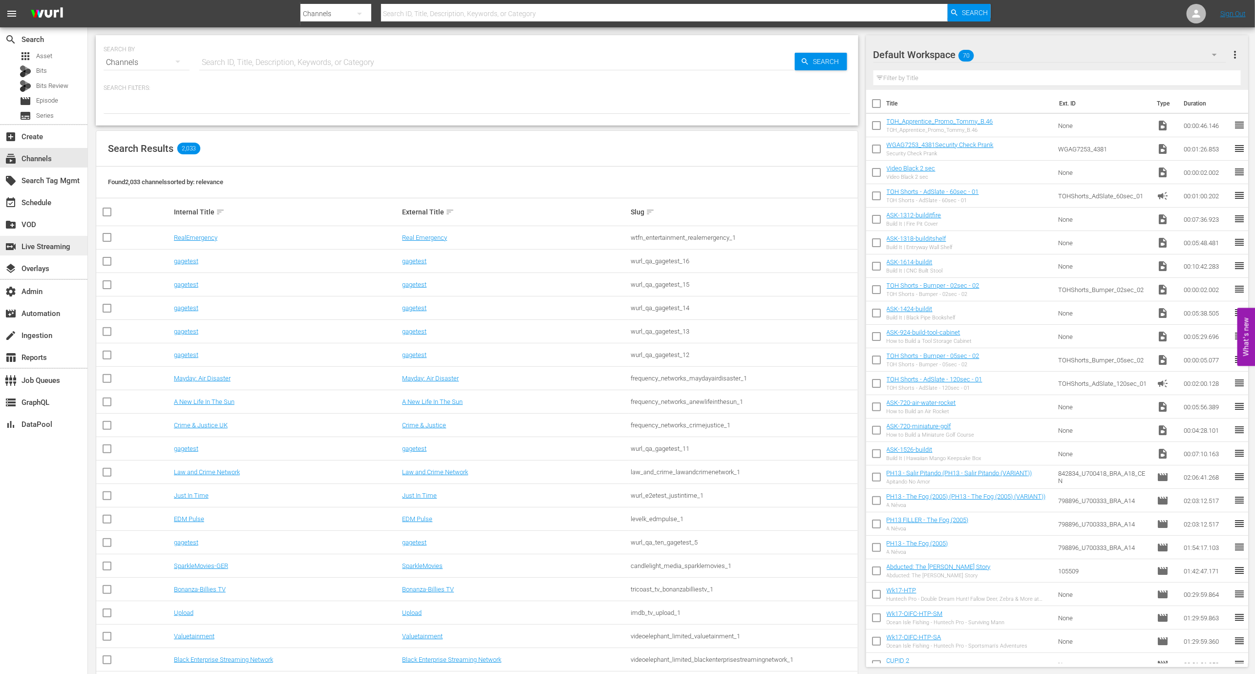
click at [50, 253] on div "switch_video Live Streaming" at bounding box center [43, 246] width 87 height 20
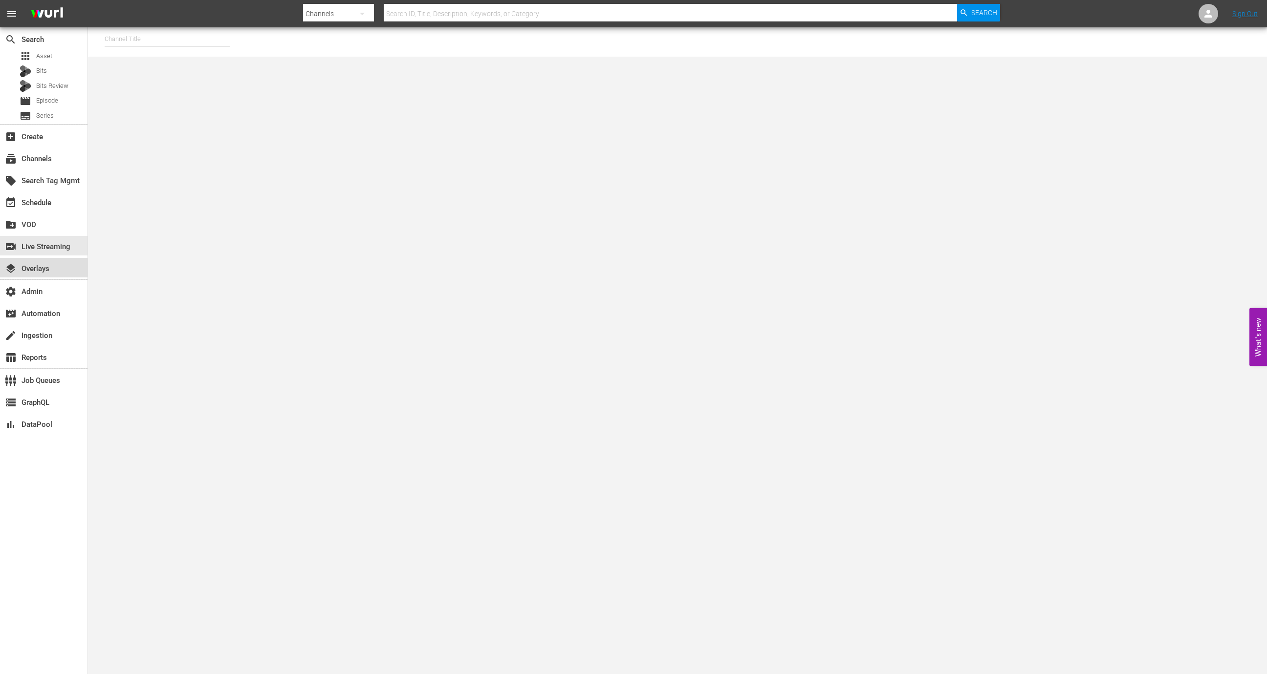
click at [47, 271] on div "layers Overlays" at bounding box center [27, 267] width 55 height 9
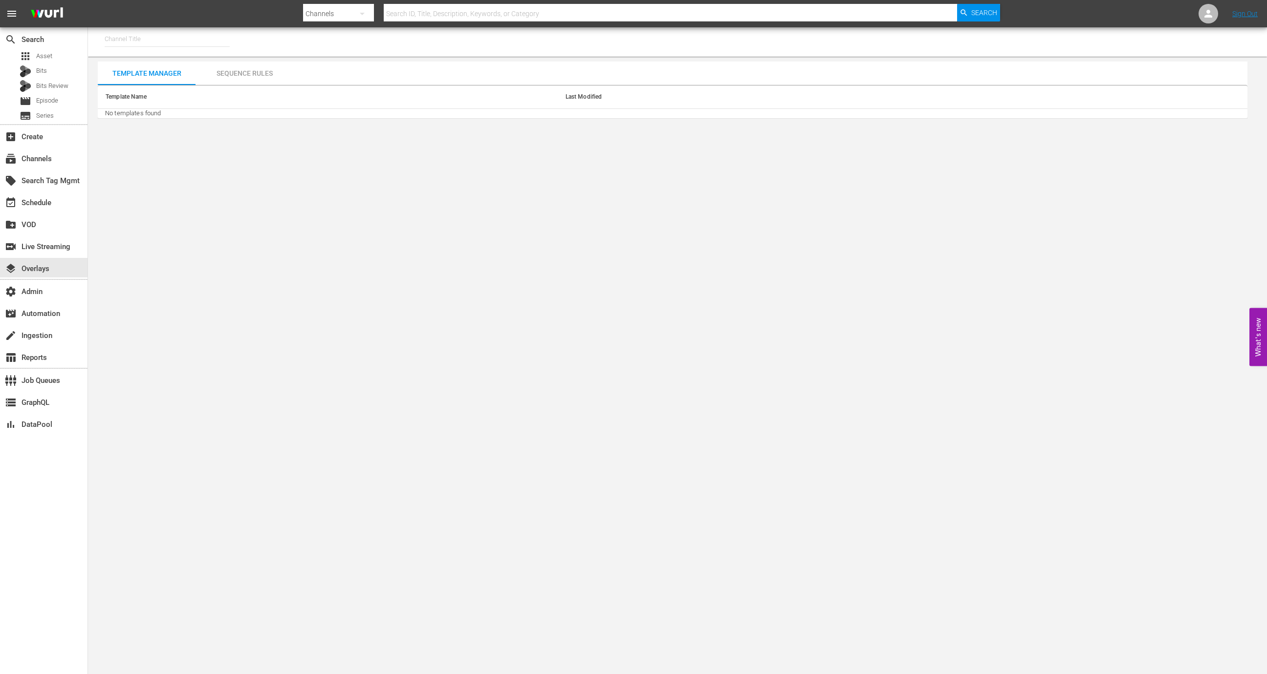
click at [139, 36] on input "text" at bounding box center [167, 38] width 125 height 23
click at [215, 90] on div "This Old House Shorts (180 - thisoldhouse_samsung)" at bounding box center [238, 89] width 253 height 23
type input "This Old House Shorts (180 - thisoldhouse_samsung)"
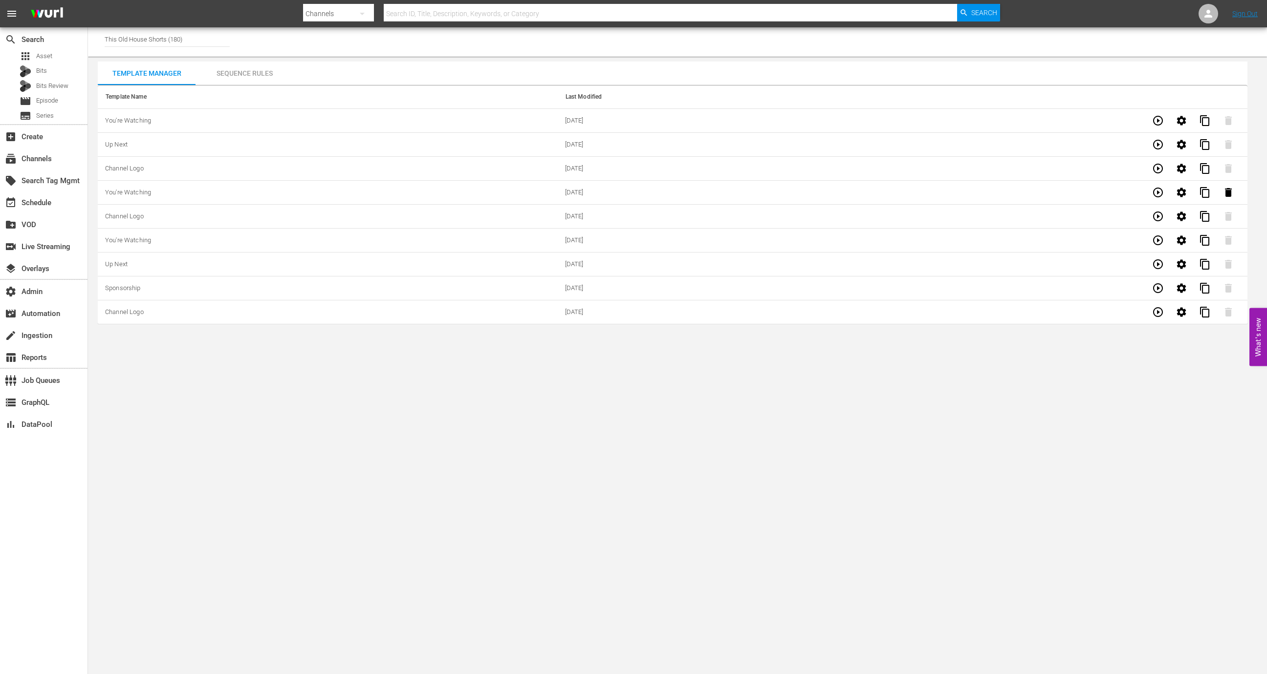
click at [232, 82] on div "Sequence Rules" at bounding box center [244, 73] width 98 height 23
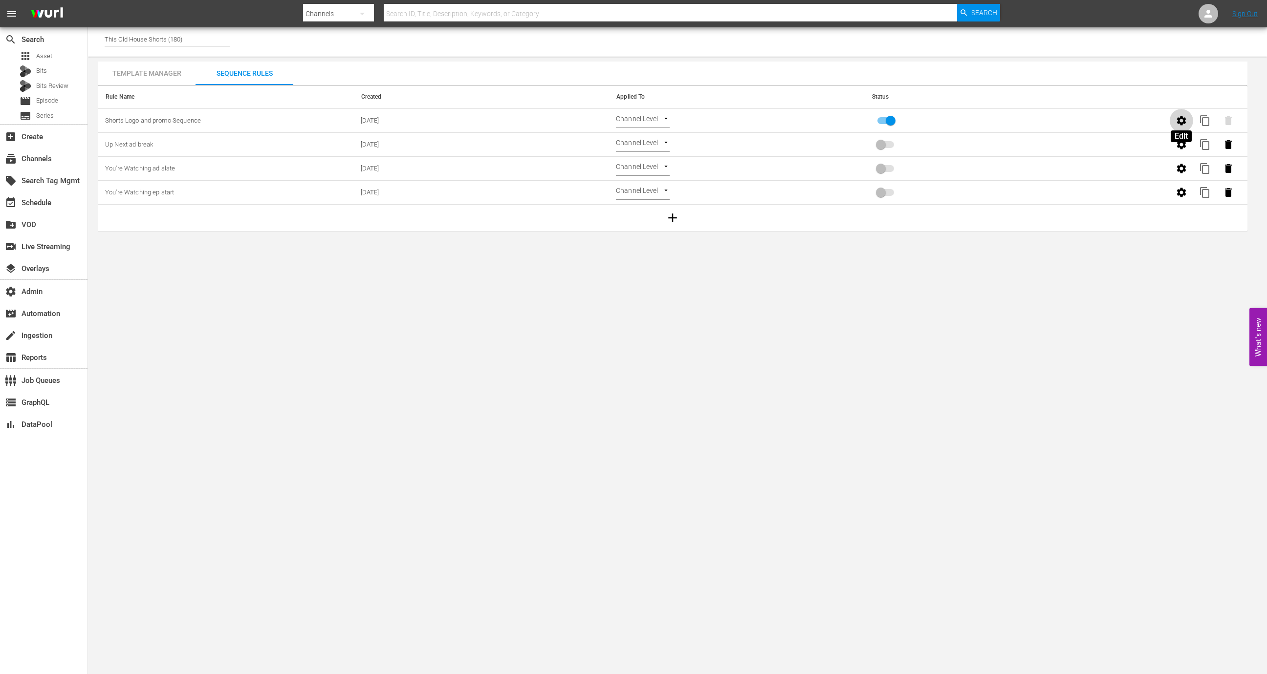
click at [1179, 117] on icon "button" at bounding box center [1181, 121] width 12 height 12
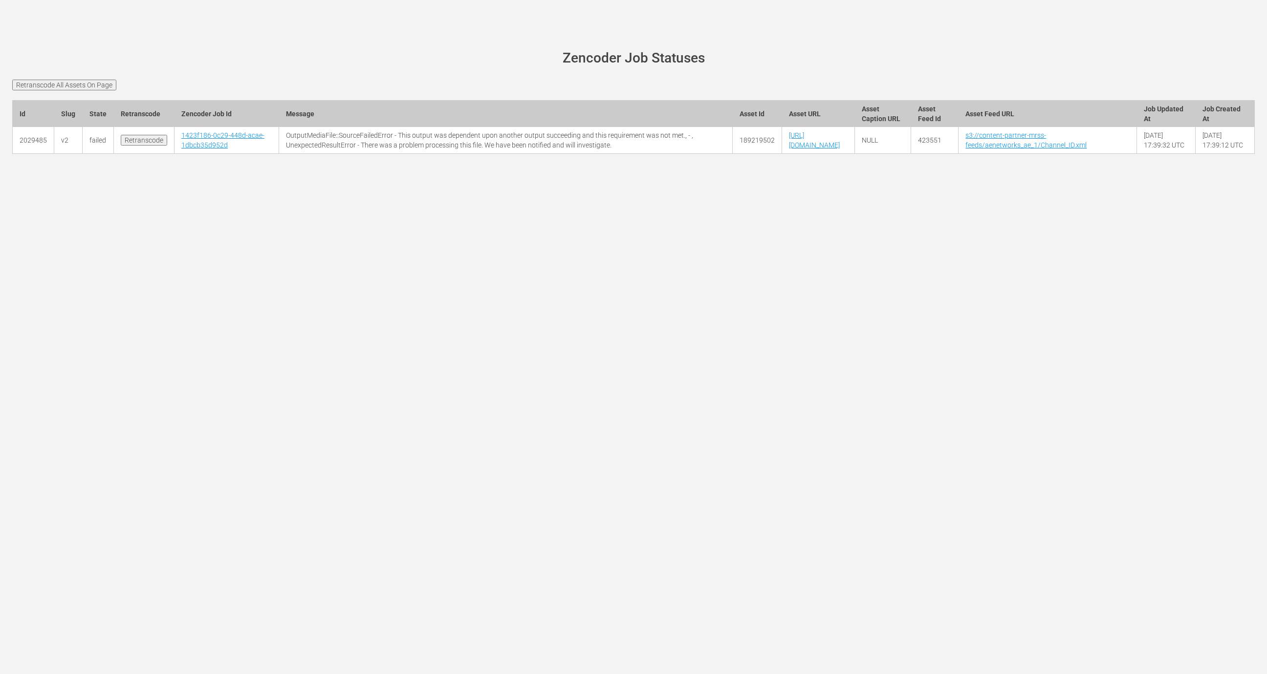
click at [108, 83] on input "Retranscode All Assets On Page" at bounding box center [64, 85] width 104 height 11
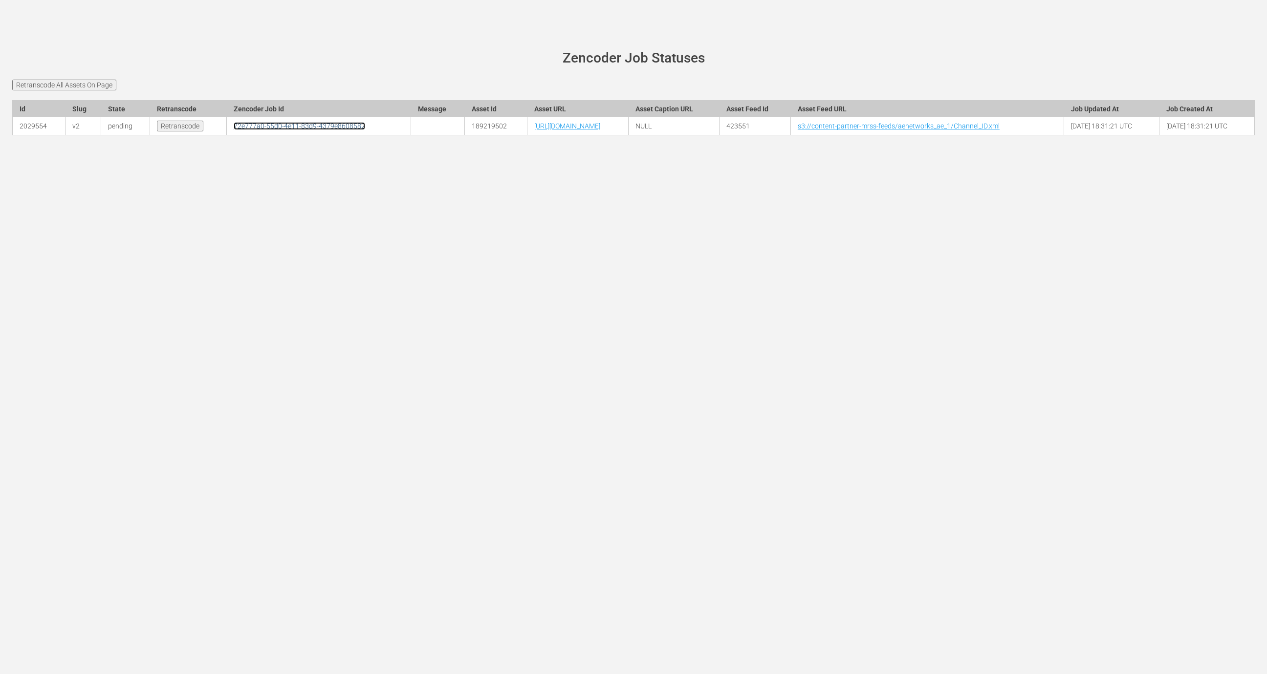
click at [234, 130] on link "72e777a0-55d0-4e11-83d9-4379e8608582" at bounding box center [299, 126] width 131 height 8
click at [534, 130] on link "[URL][DOMAIN_NAME]" at bounding box center [567, 126] width 66 height 8
